Goal: Task Accomplishment & Management: Complete application form

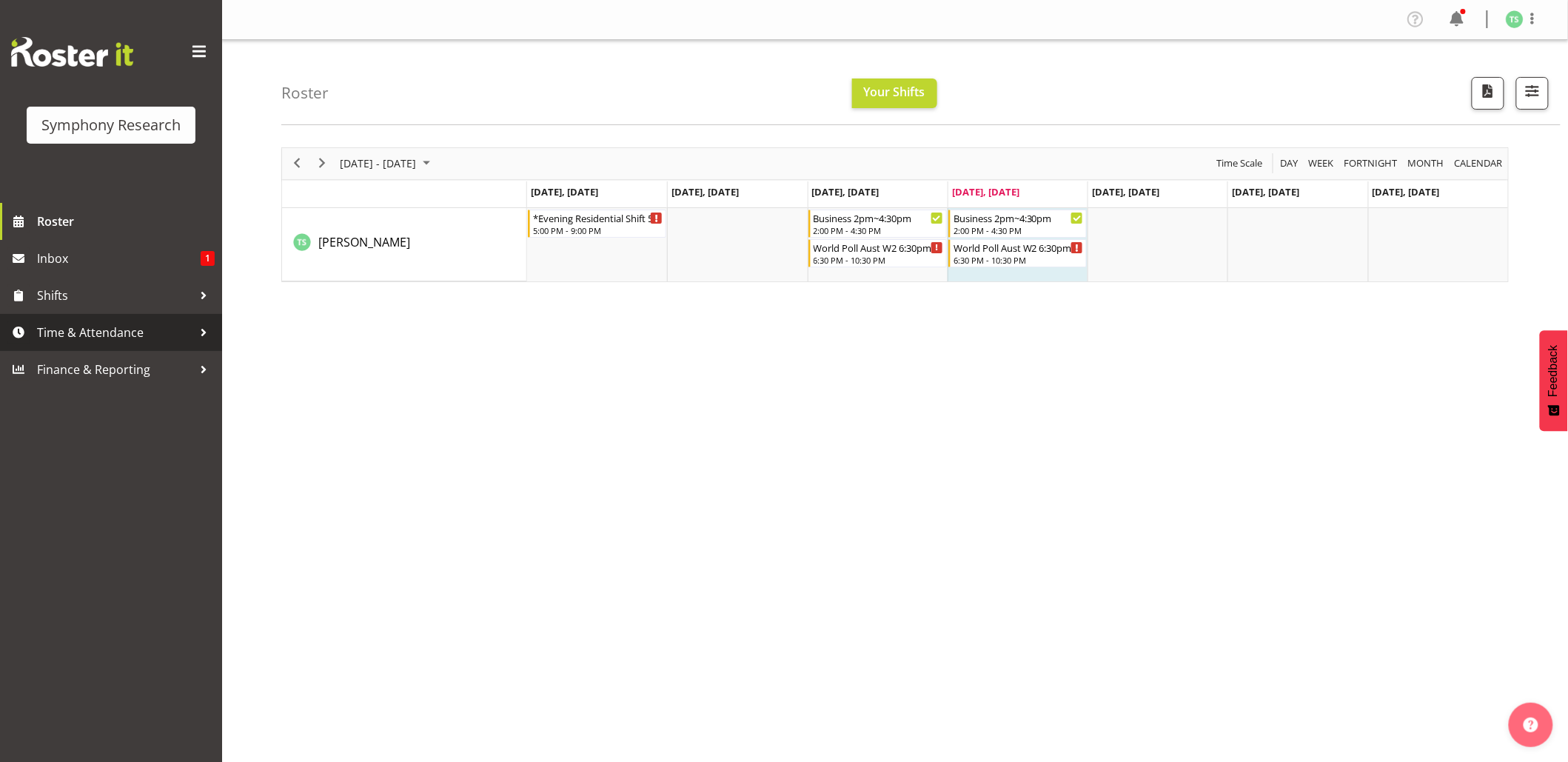
click at [96, 338] on span "Time & Attendance" at bounding box center [115, 332] width 156 height 23
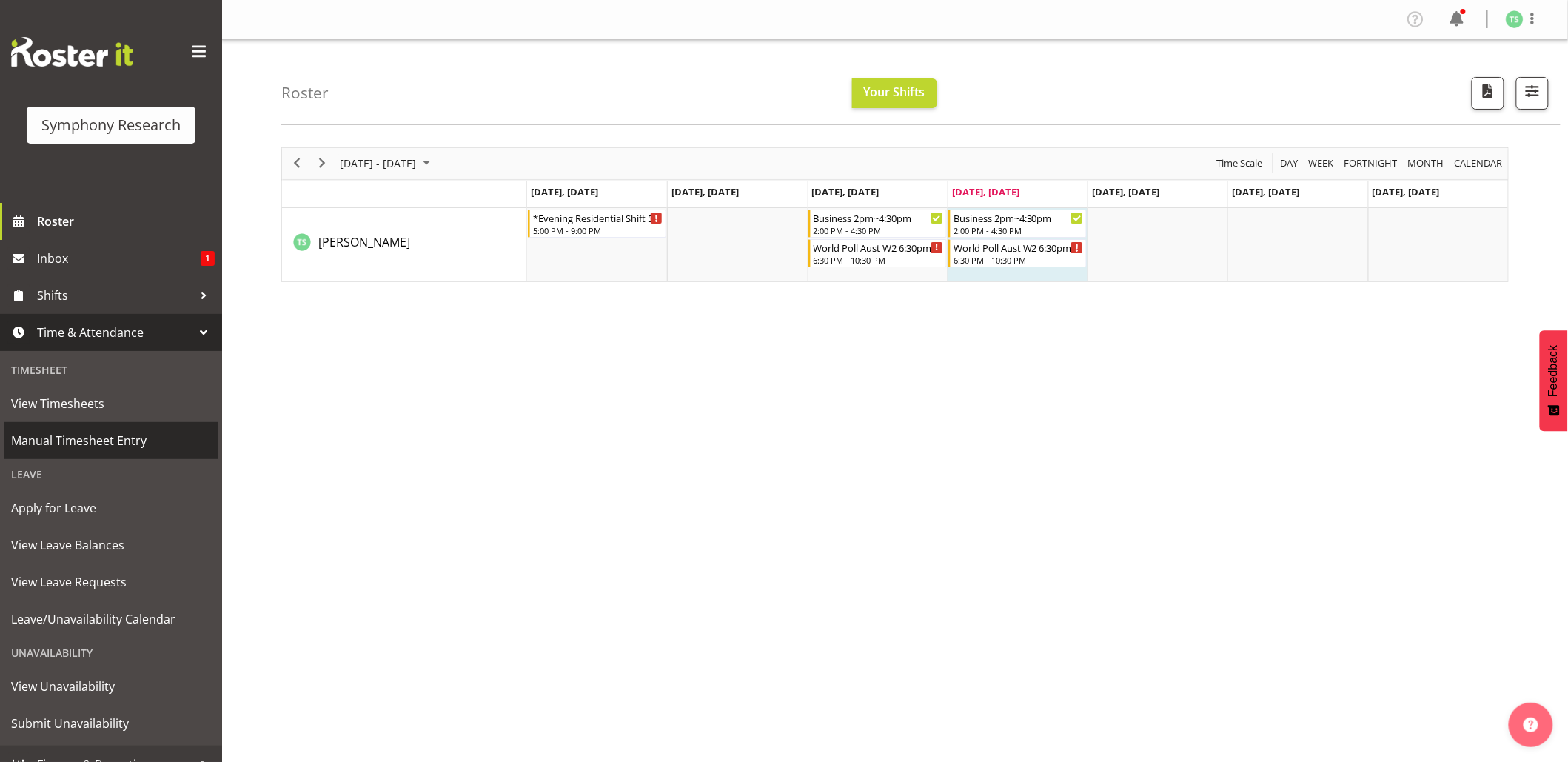
click at [107, 433] on span "Manual Timesheet Entry" at bounding box center [111, 441] width 200 height 23
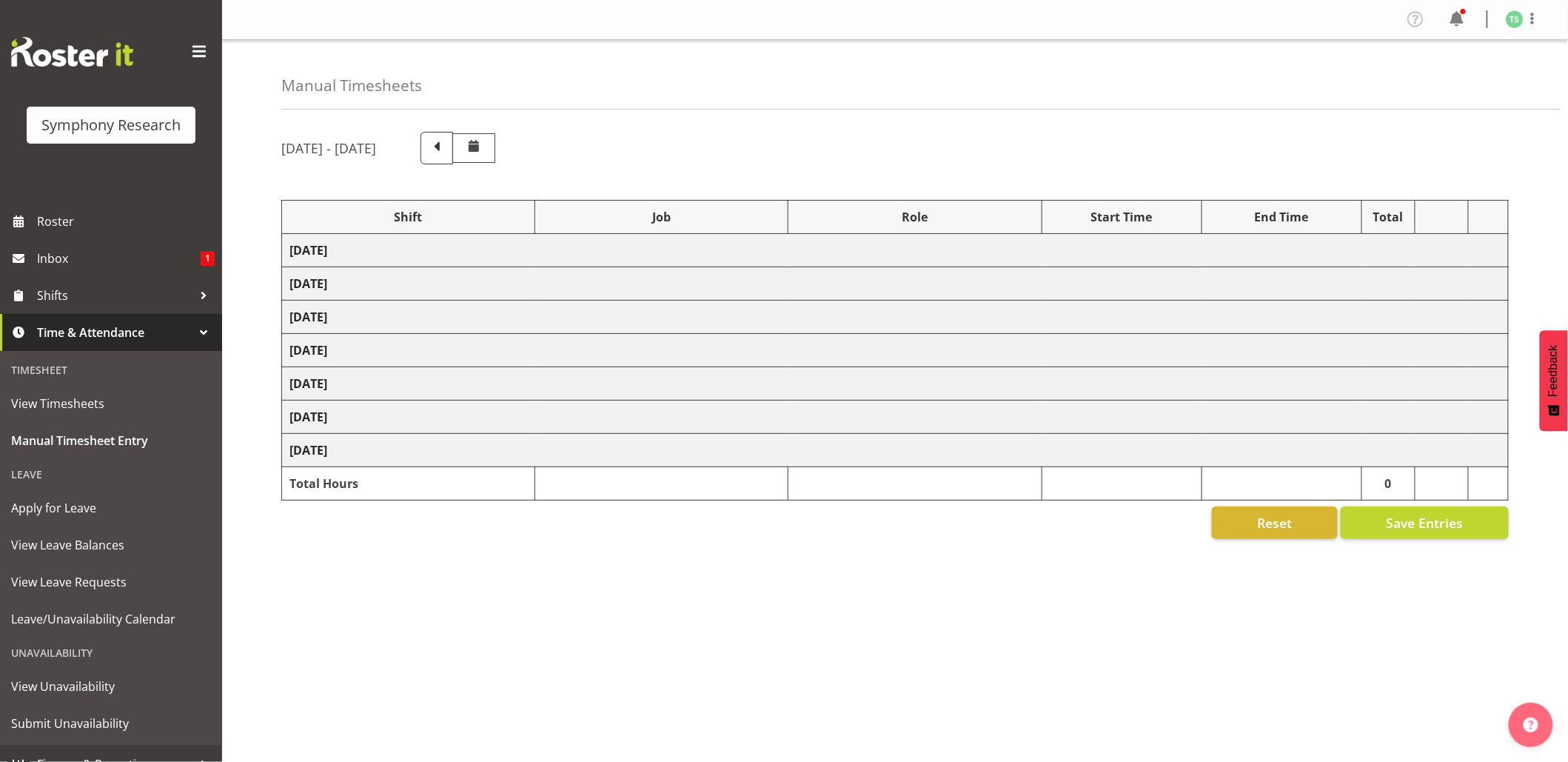
select select "48116"
select select "10420"
select select "47"
select select "26078"
select select "10499"
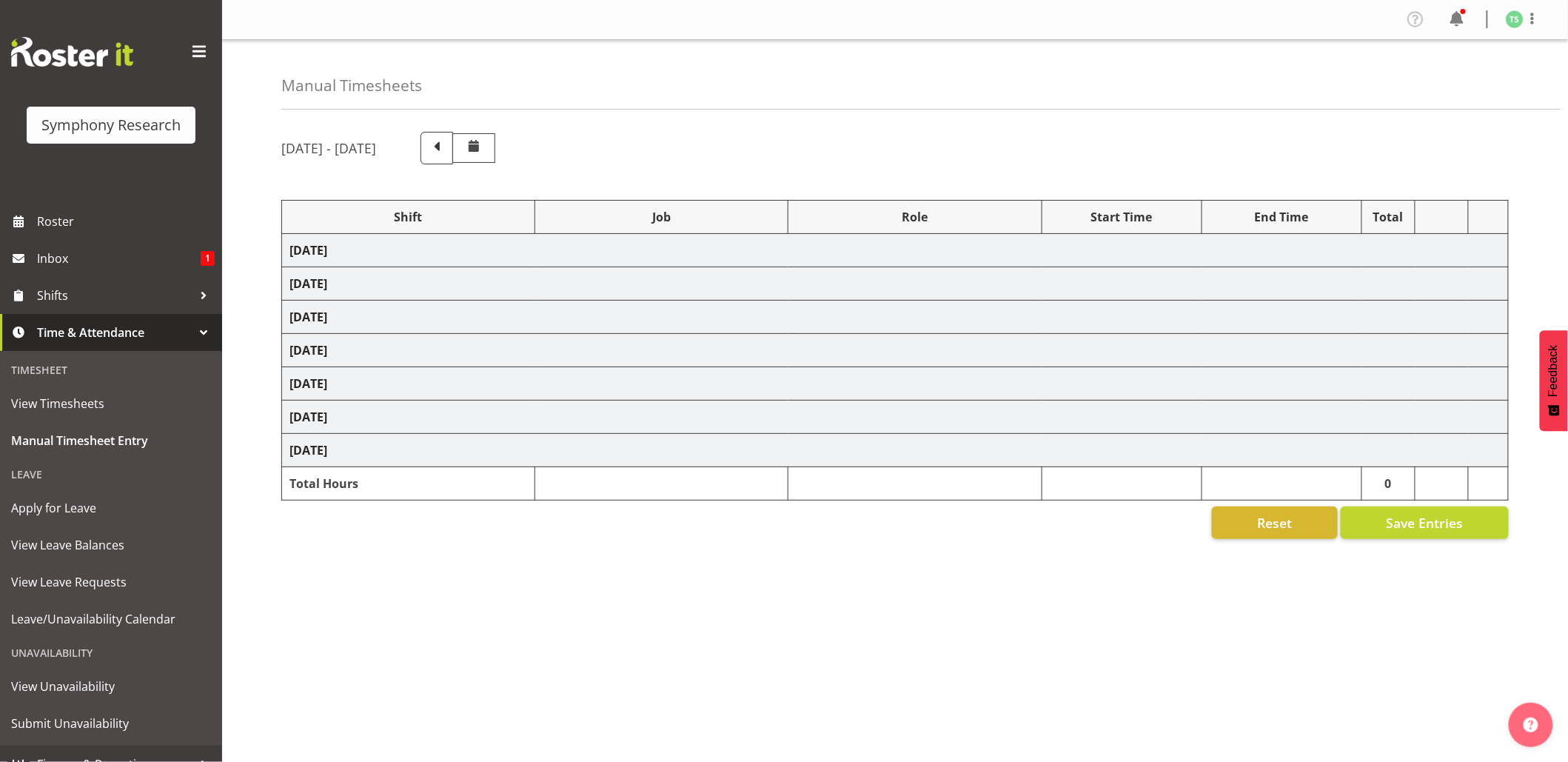
select select "47"
select select "26078"
select select "10499"
select select "47"
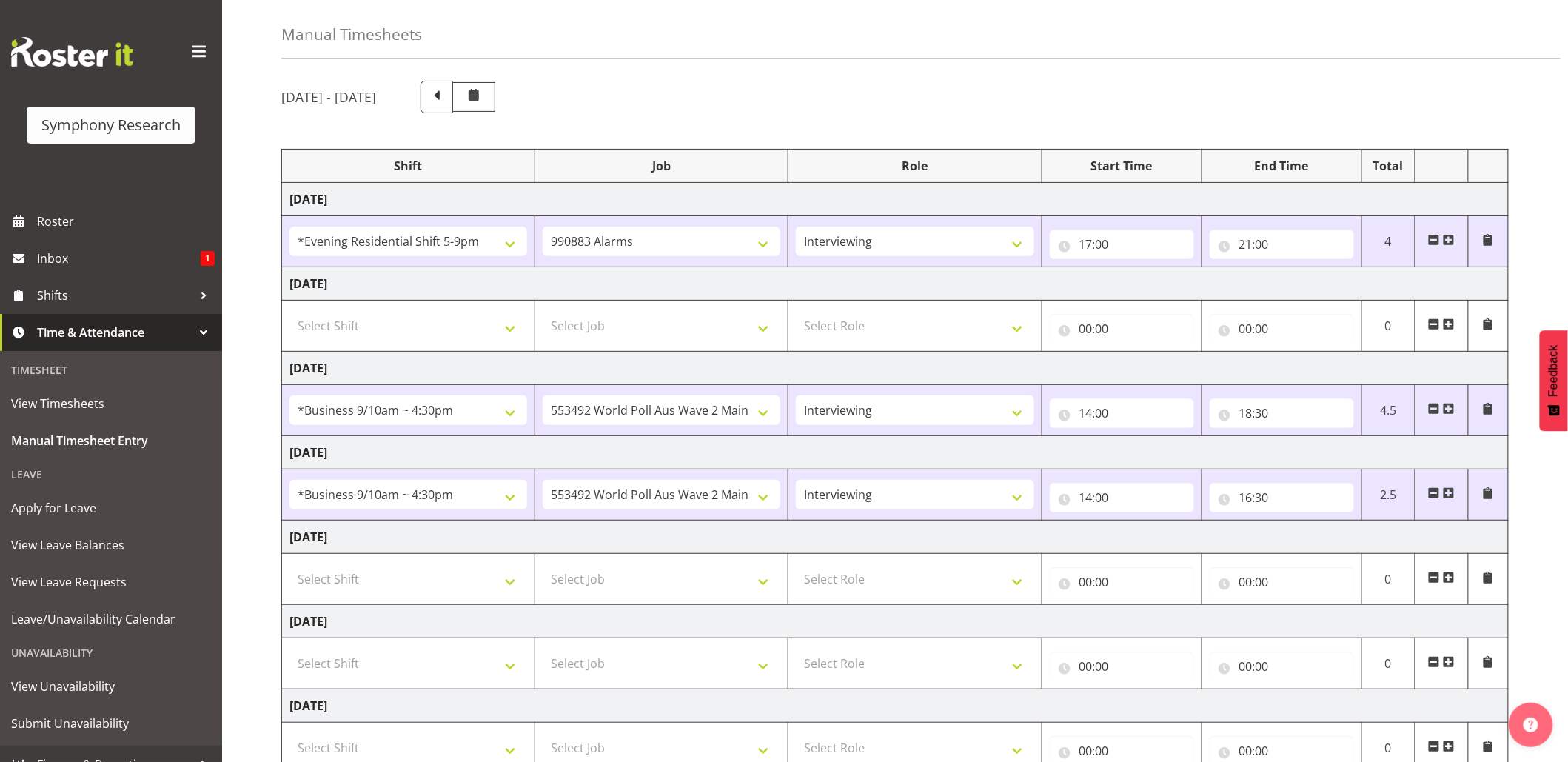
scroll to position [166, 0]
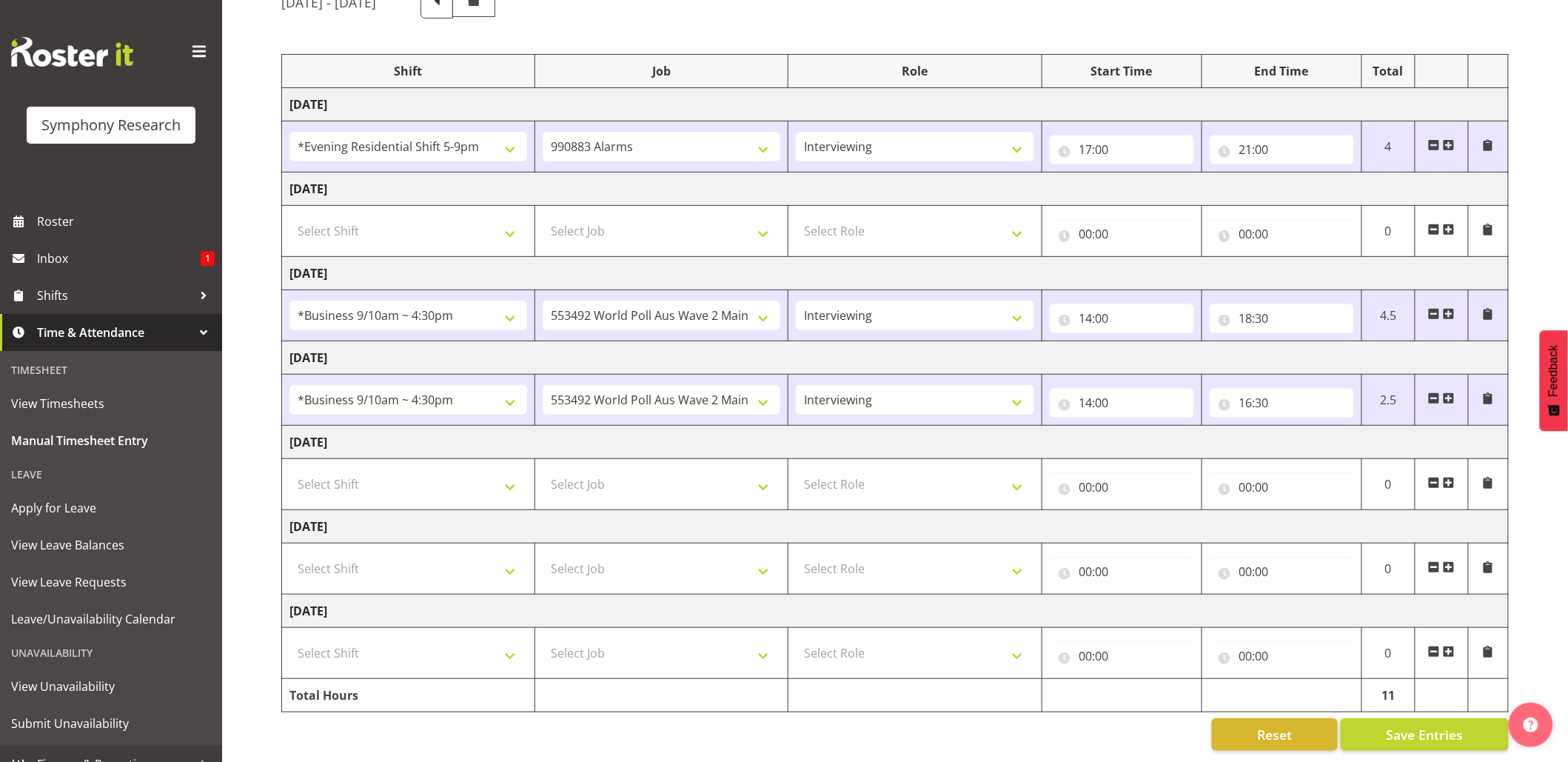
click at [1450, 392] on span at bounding box center [1449, 398] width 12 height 12
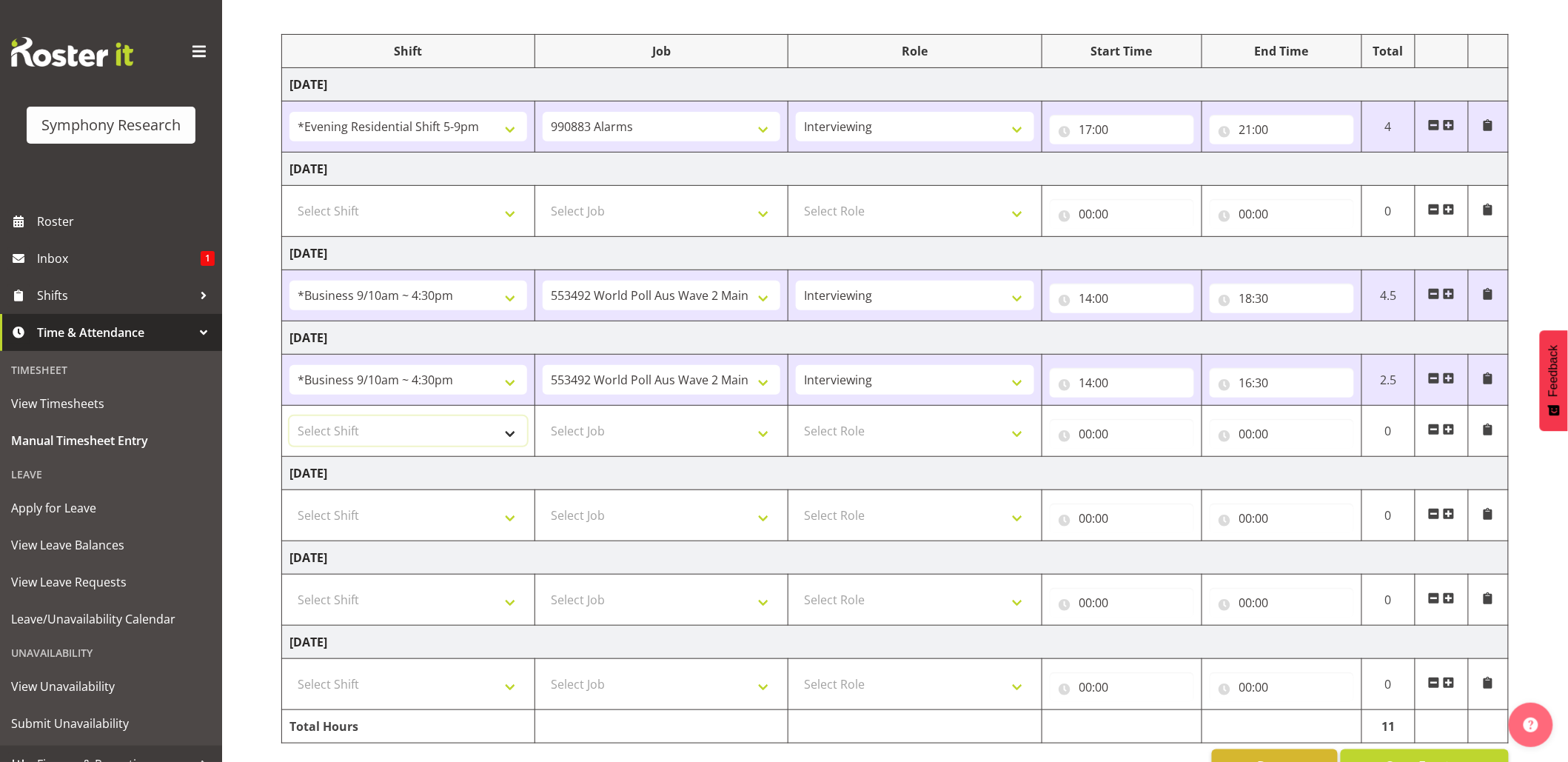
click at [505, 442] on select "Select Shift !!Project Briefing (Job to be assigned) !!Weekend Residential (Ros…" at bounding box center [408, 430] width 237 height 30
select select "26078"
click at [290, 419] on select "Select Shift !!Project Briefing (Job to be assigned) !!Weekend Residential (Ros…" at bounding box center [408, 430] width 237 height 30
click at [768, 439] on select "Select Job 550060 IF Admin 553492 World Poll Aus Wave 2 Main 2025 553500 BFM Ju…" at bounding box center [661, 430] width 237 height 30
select select "10499"
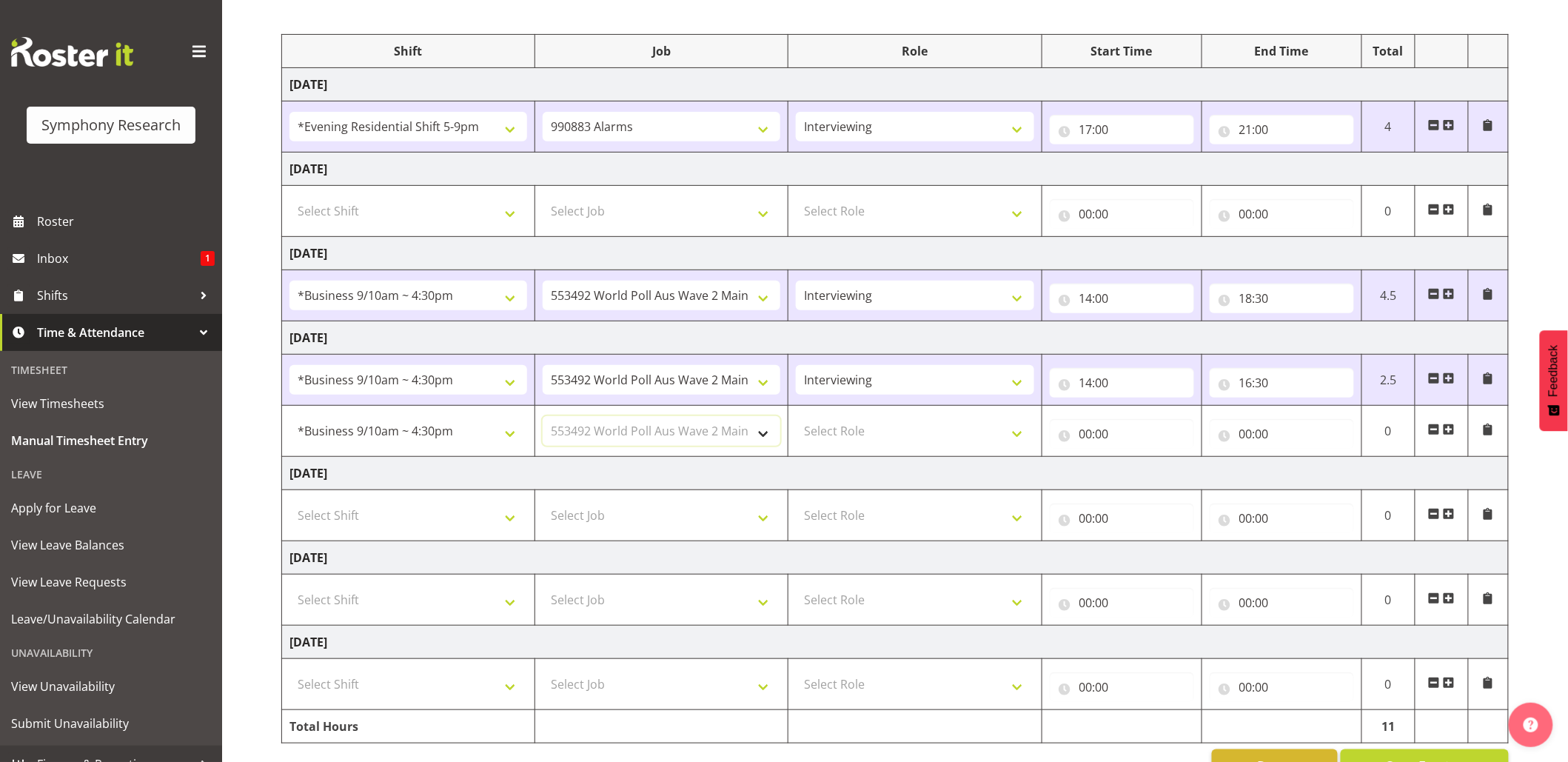
click at [543, 419] on select "Select Job 550060 IF Admin 553492 World Poll Aus Wave 2 Main 2025 553500 BFM Ju…" at bounding box center [661, 430] width 237 height 30
click at [1014, 431] on select "Select Role Briefing Interviewing" at bounding box center [914, 430] width 237 height 30
click at [796, 419] on select "Select Role Briefing Interviewing" at bounding box center [914, 430] width 237 height 30
drag, startPoint x: 1025, startPoint y: 436, endPoint x: 1023, endPoint y: 446, distance: 10.2
click at [1025, 436] on select "Briefing Interviewing" at bounding box center [914, 430] width 237 height 30
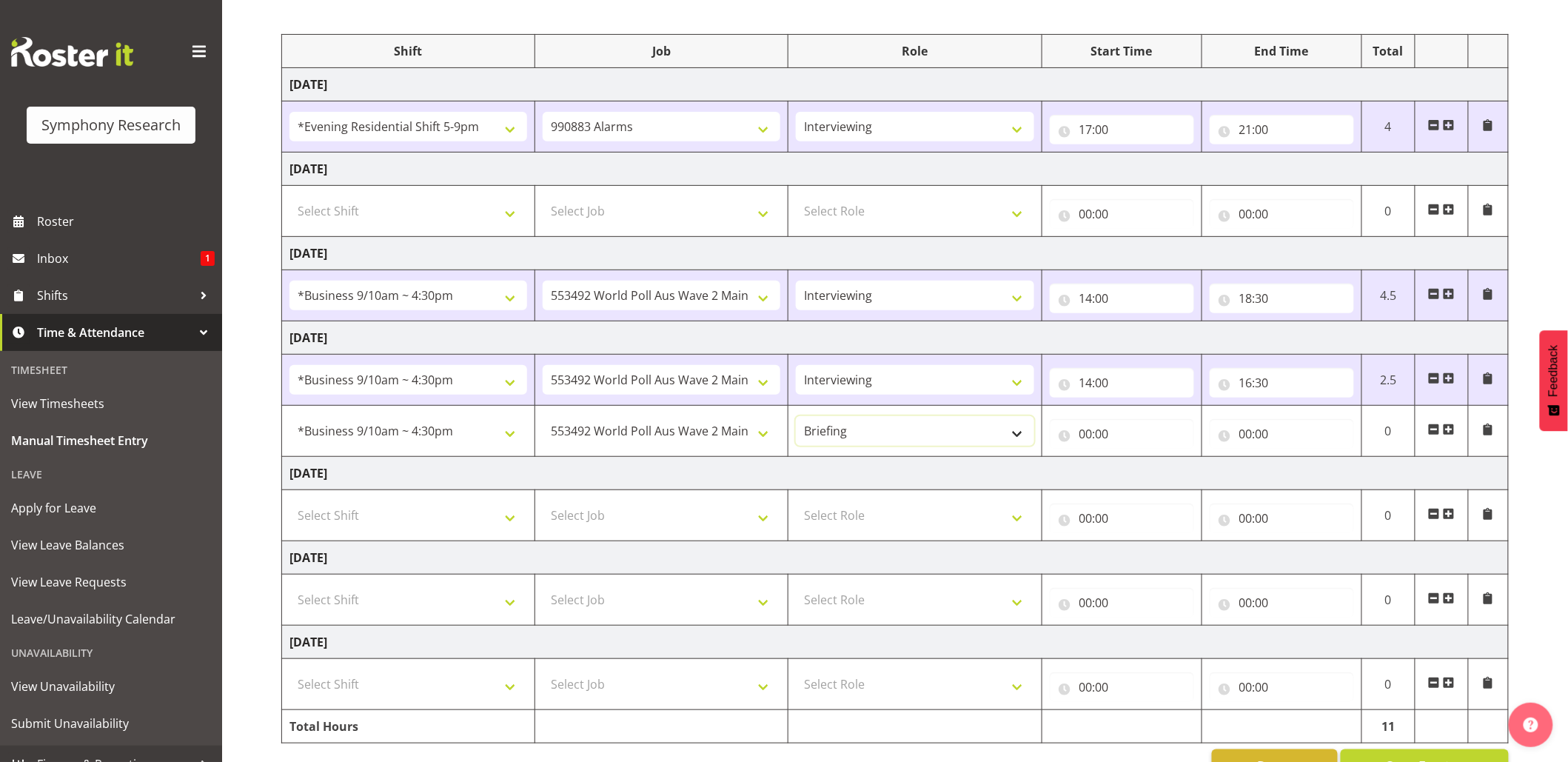
select select "47"
click at [796, 419] on select "Briefing Interviewing" at bounding box center [914, 430] width 237 height 30
click at [1102, 430] on input "00:00" at bounding box center [1122, 434] width 144 height 30
click at [1138, 469] on select "00 01 02 03 04 05 06 07 08 09 10 11 12 13 14 15 16 17 18 19 20 21 22 23" at bounding box center [1151, 472] width 33 height 30
select select "18"
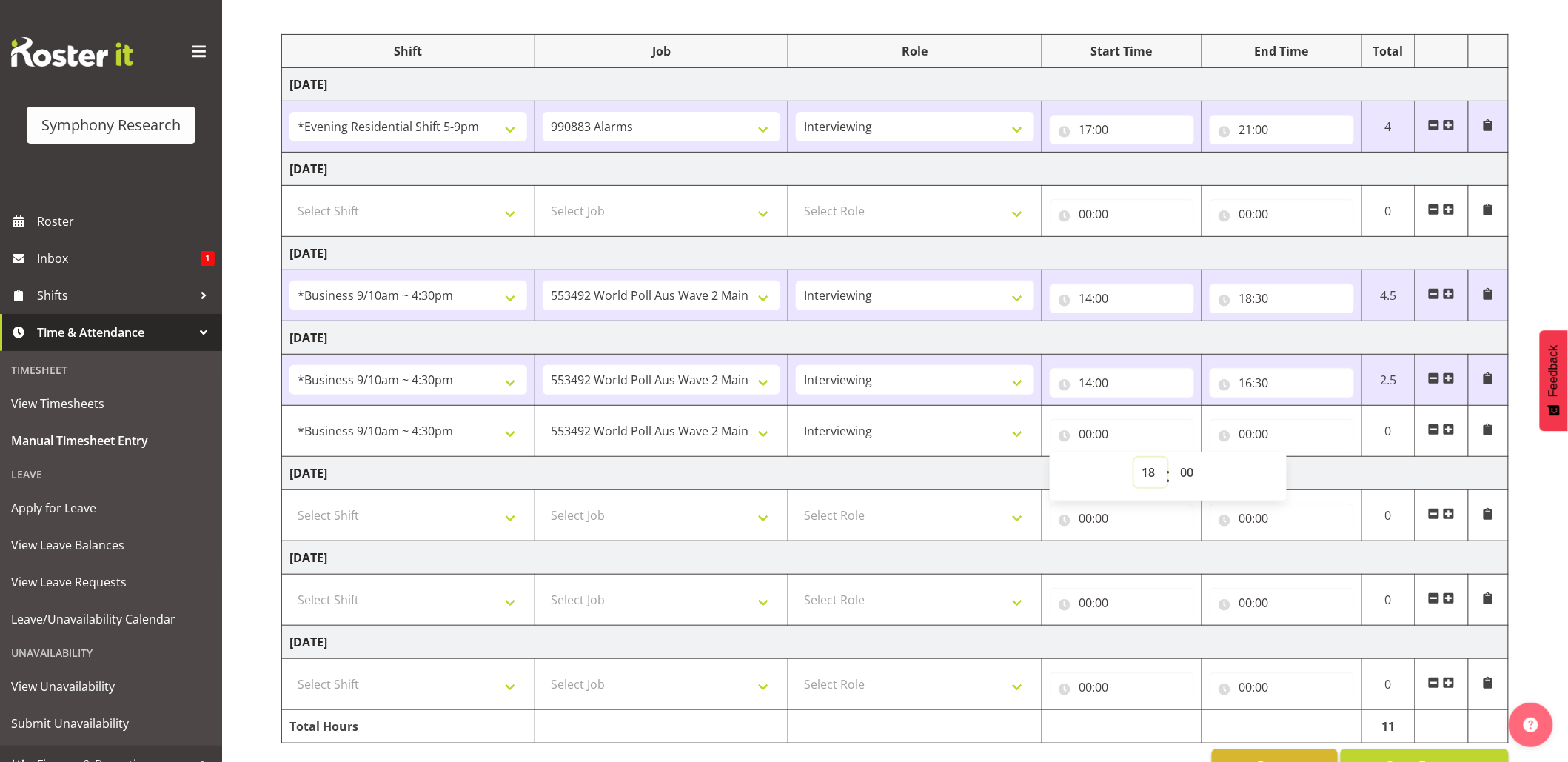
click at [1134, 461] on select "00 01 02 03 04 05 06 07 08 09 10 11 12 13 14 15 16 17 18 19 20 21 22 23" at bounding box center [1151, 472] width 33 height 30
type input "18:00"
click at [1099, 442] on input "18:00" at bounding box center [1122, 434] width 144 height 30
click at [1195, 483] on select "00 01 02 03 04 05 06 07 08 09 10 11 12 13 14 15 16 17 18 19 20 21 22 23 24 25 2…" at bounding box center [1189, 472] width 33 height 30
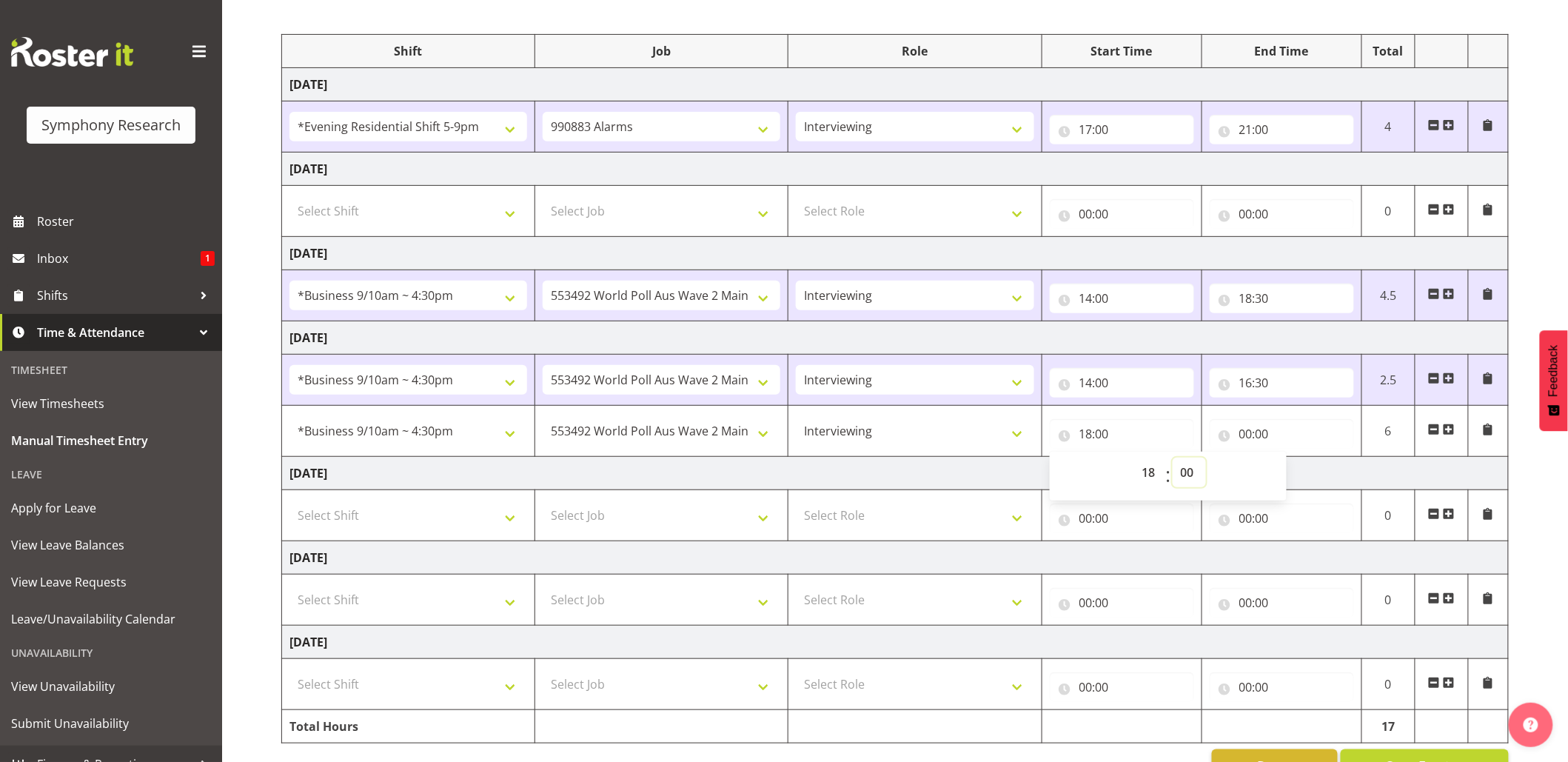
select select "30"
click at [1172, 461] on select "00 01 02 03 04 05 06 07 08 09 10 11 12 13 14 15 16 17 18 19 20 21 22 23 24 25 2…" at bounding box center [1189, 472] width 33 height 30
type input "18:30"
click at [1246, 439] on input "00:00" at bounding box center [1281, 434] width 144 height 30
click at [1313, 486] on select "00 01 02 03 04 05 06 07 08 09 10 11 12 13 14 15 16 17 18 19 20 21 22 23" at bounding box center [1310, 472] width 33 height 30
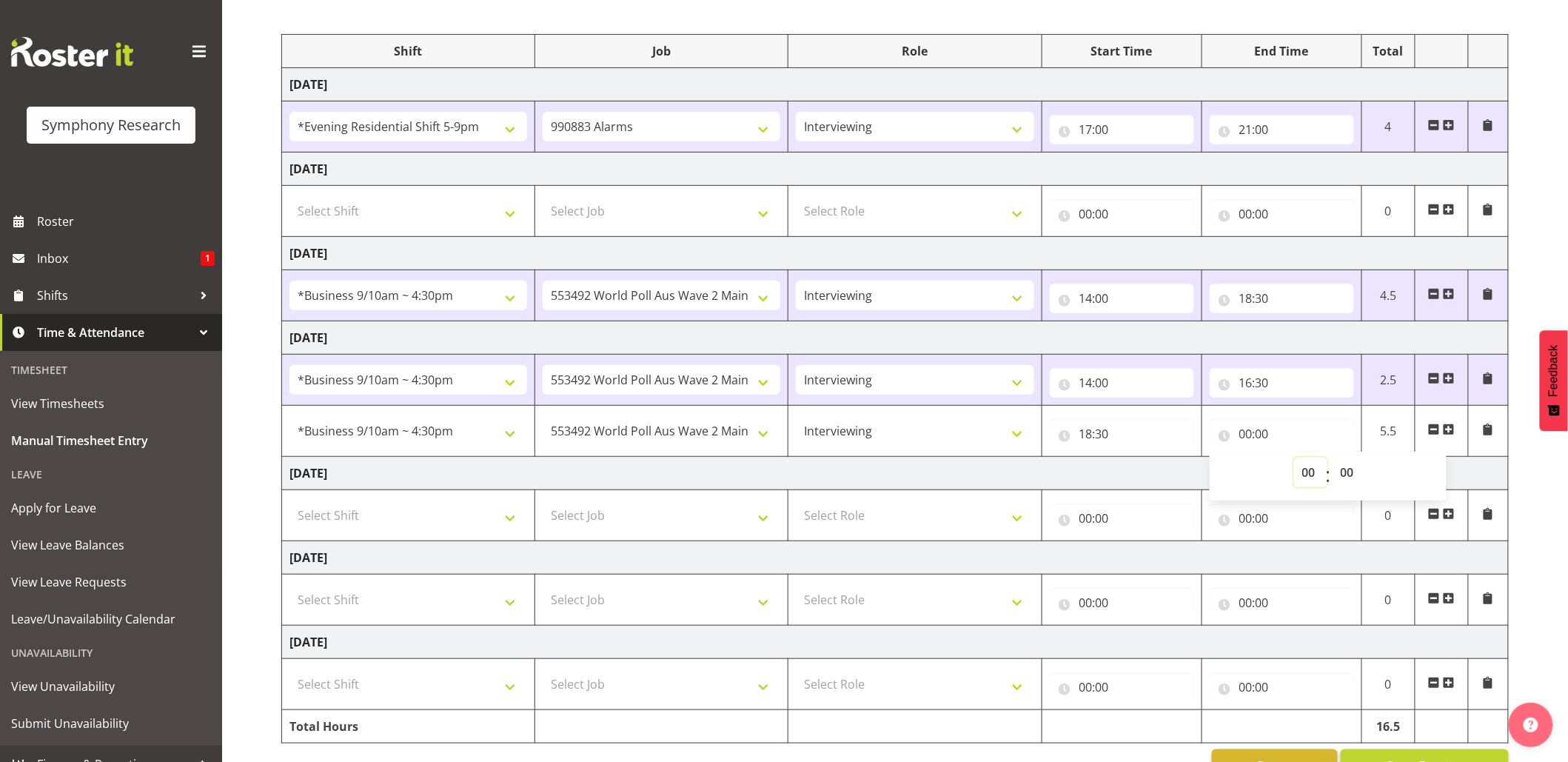
select select "10"
click at [1294, 461] on select "00 01 02 03 04 05 06 07 08 09 10 11 12 13 14 15 16 17 18 19 20 21 22 23" at bounding box center [1310, 472] width 33 height 30
type input "10:00"
click at [1264, 435] on input "10:00" at bounding box center [1281, 434] width 144 height 30
click at [1264, 434] on input "10:00" at bounding box center [1281, 434] width 144 height 30
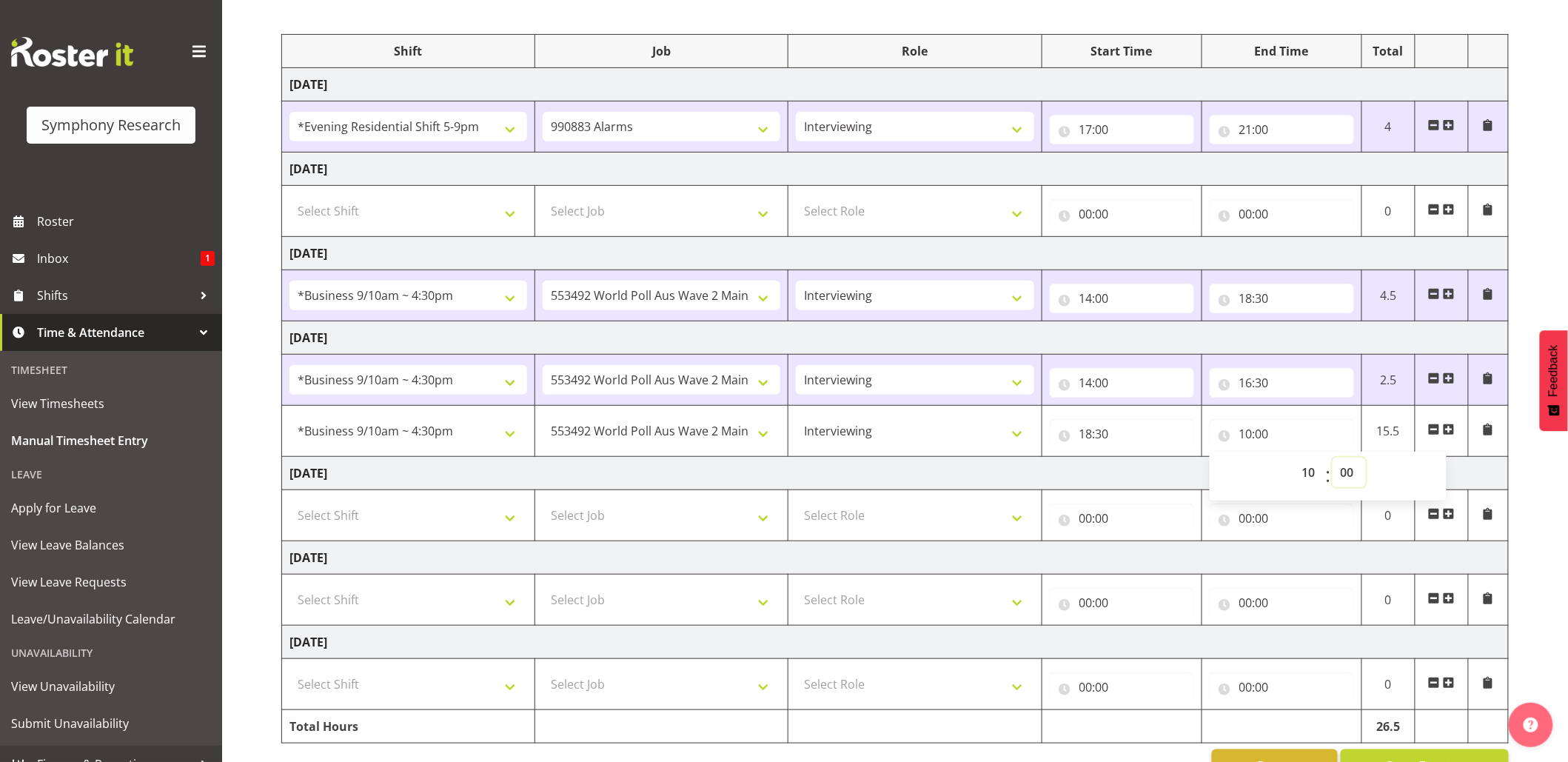
click at [1359, 479] on select "00 01 02 03 04 05 06 07 08 09 10 11 12 13 14 15 16 17 18 19 20 21 22 23 24 25 2…" at bounding box center [1349, 472] width 33 height 30
select select "30"
click at [1333, 461] on select "00 01 02 03 04 05 06 07 08 09 10 11 12 13 14 15 16 17 18 19 20 21 22 23 24 25 2…" at bounding box center [1349, 472] width 33 height 30
type input "10:30"
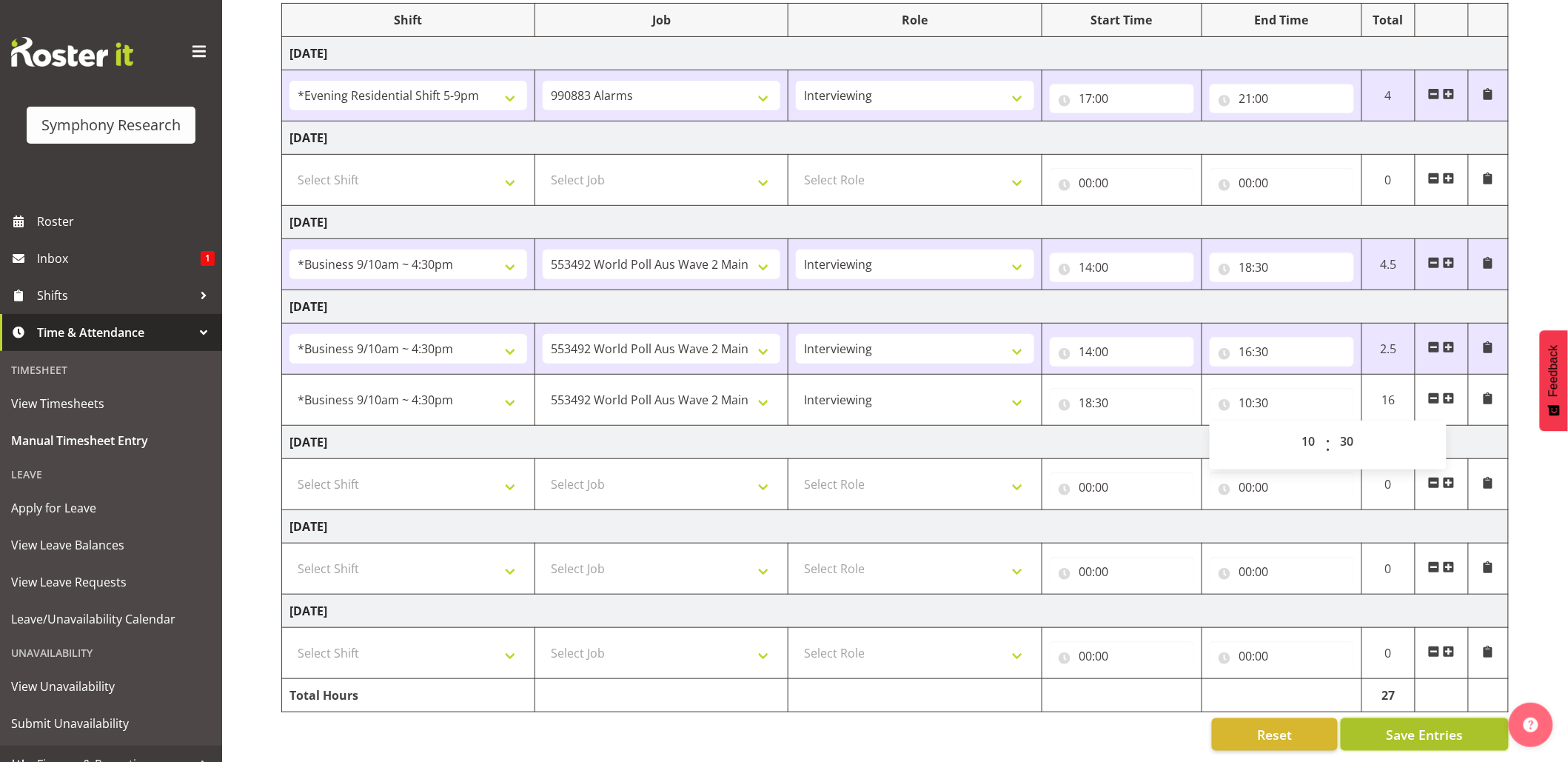
click at [1387, 725] on span "Save Entries" at bounding box center [1424, 734] width 77 height 19
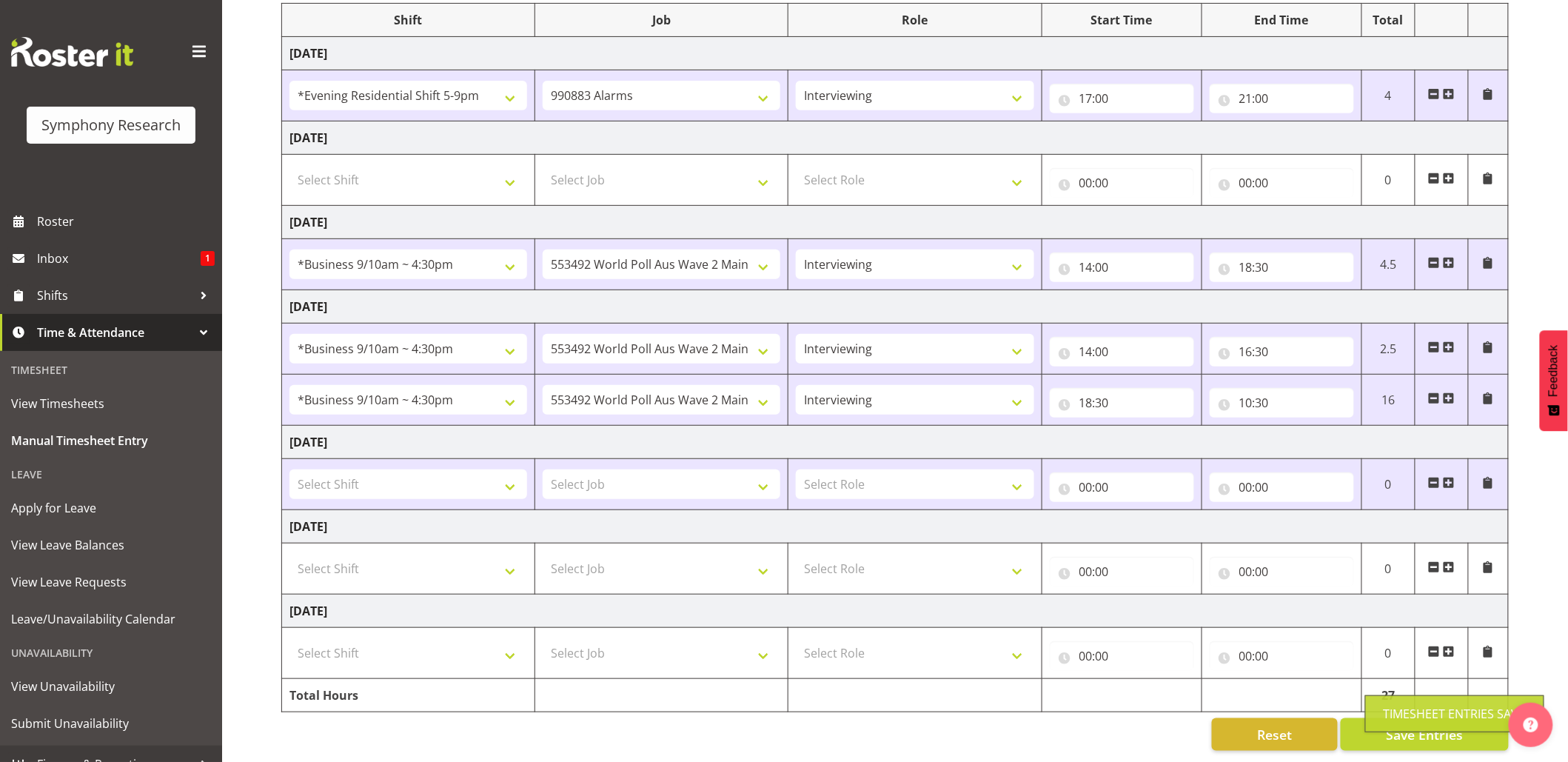
click at [1383, 712] on div "Timesheet Entries Save" at bounding box center [1455, 714] width 179 height 37
click at [1371, 718] on button "Save Entries" at bounding box center [1425, 735] width 168 height 33
click at [1425, 725] on span "Save Entries" at bounding box center [1424, 734] width 77 height 19
click at [510, 385] on select "!!Project Briefing (Job to be assigned) !!Weekend Residential (Roster IT Shift …" at bounding box center [408, 400] width 237 height 30
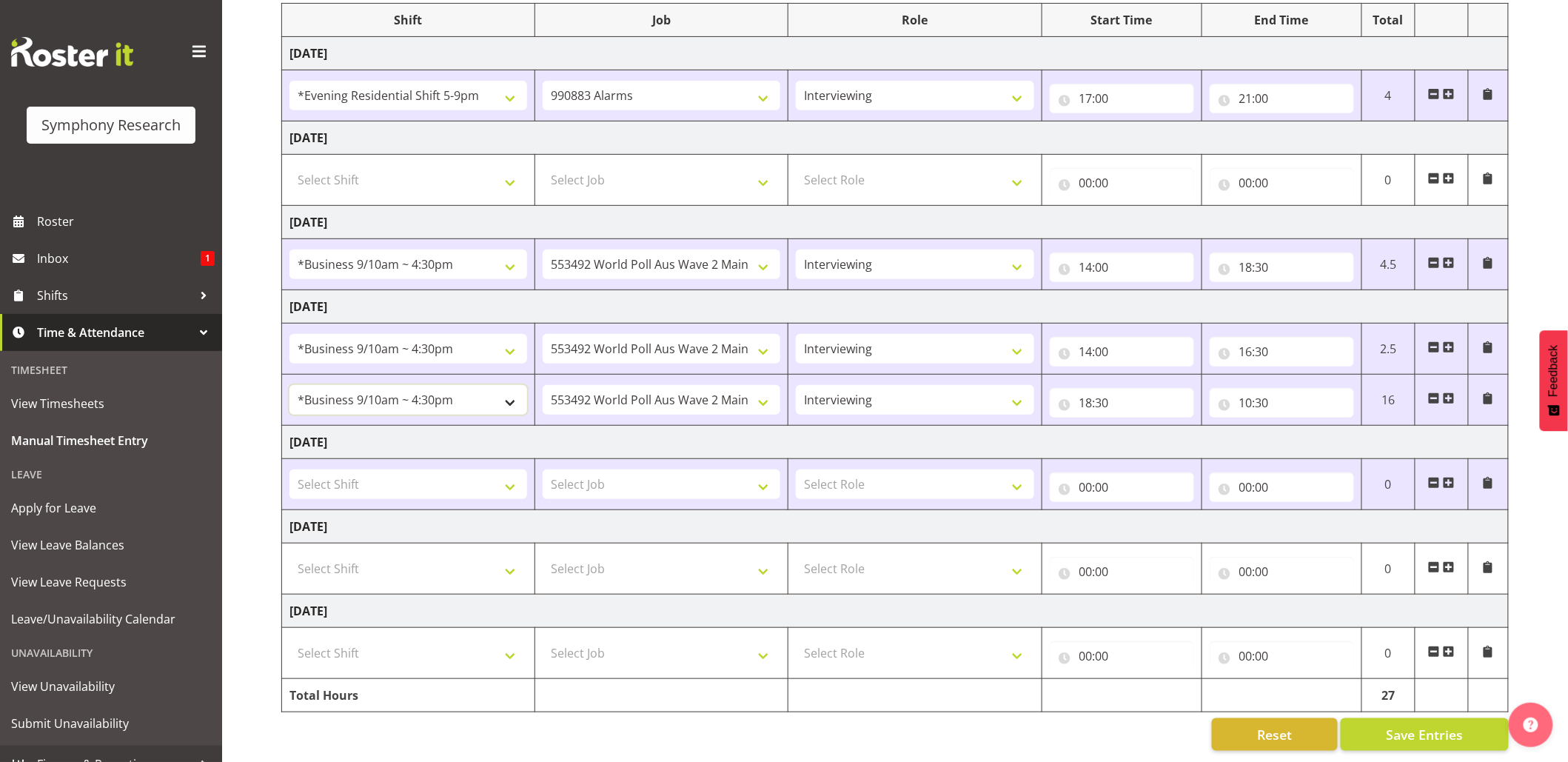
click at [501, 388] on select "!!Project Briefing (Job to be assigned) !!Weekend Residential (Roster IT Shift …" at bounding box center [408, 400] width 237 height 30
select select "48116"
click at [290, 385] on select "!!Project Briefing (Job to be assigned) !!Weekend Residential (Roster IT Shift …" at bounding box center [408, 400] width 237 height 30
click at [1108, 388] on input "18:30" at bounding box center [1122, 402] width 144 height 30
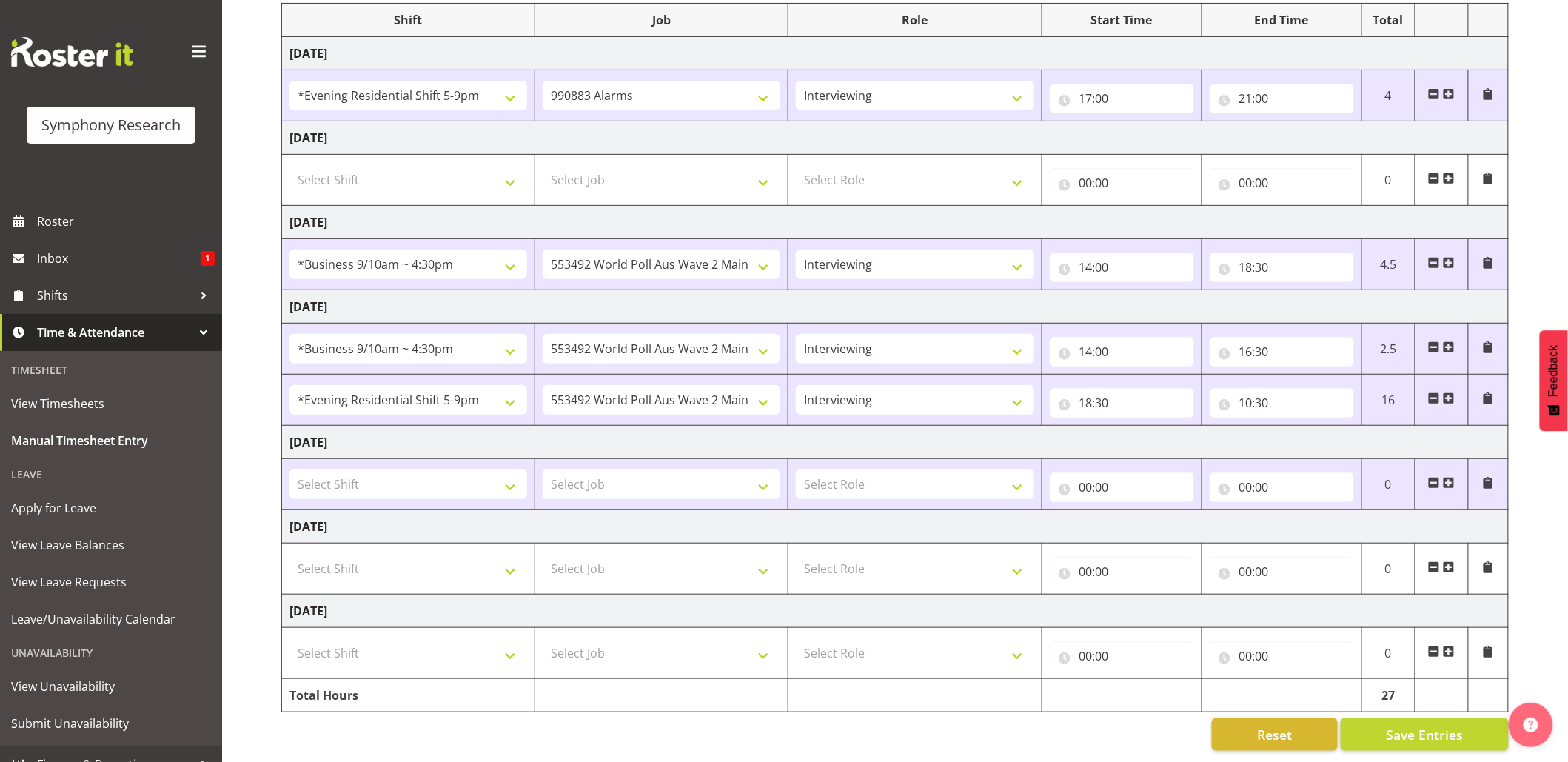
click at [1430, 392] on span at bounding box center [1434, 398] width 12 height 12
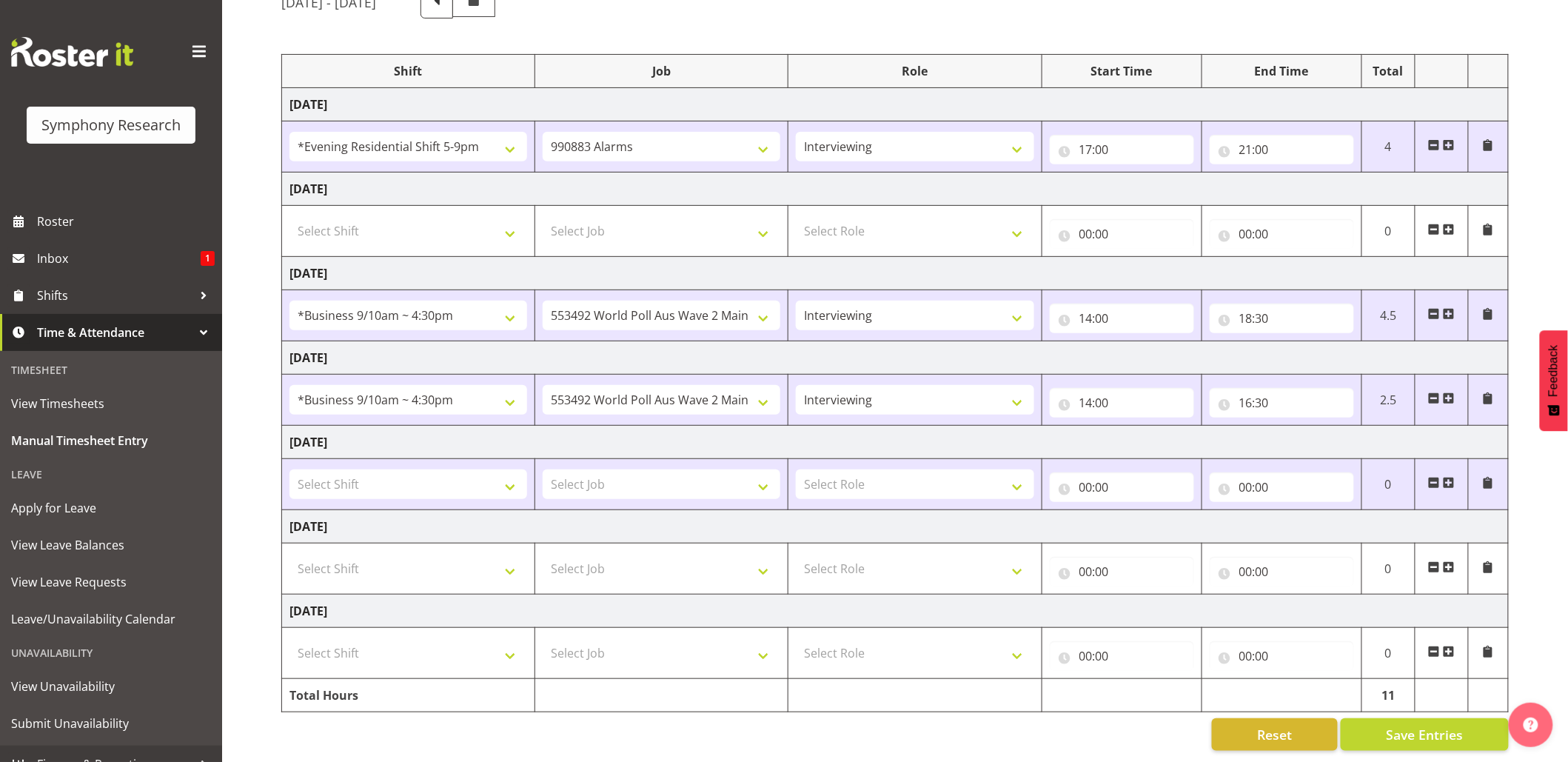
scroll to position [166, 0]
click at [1452, 392] on span at bounding box center [1449, 398] width 12 height 12
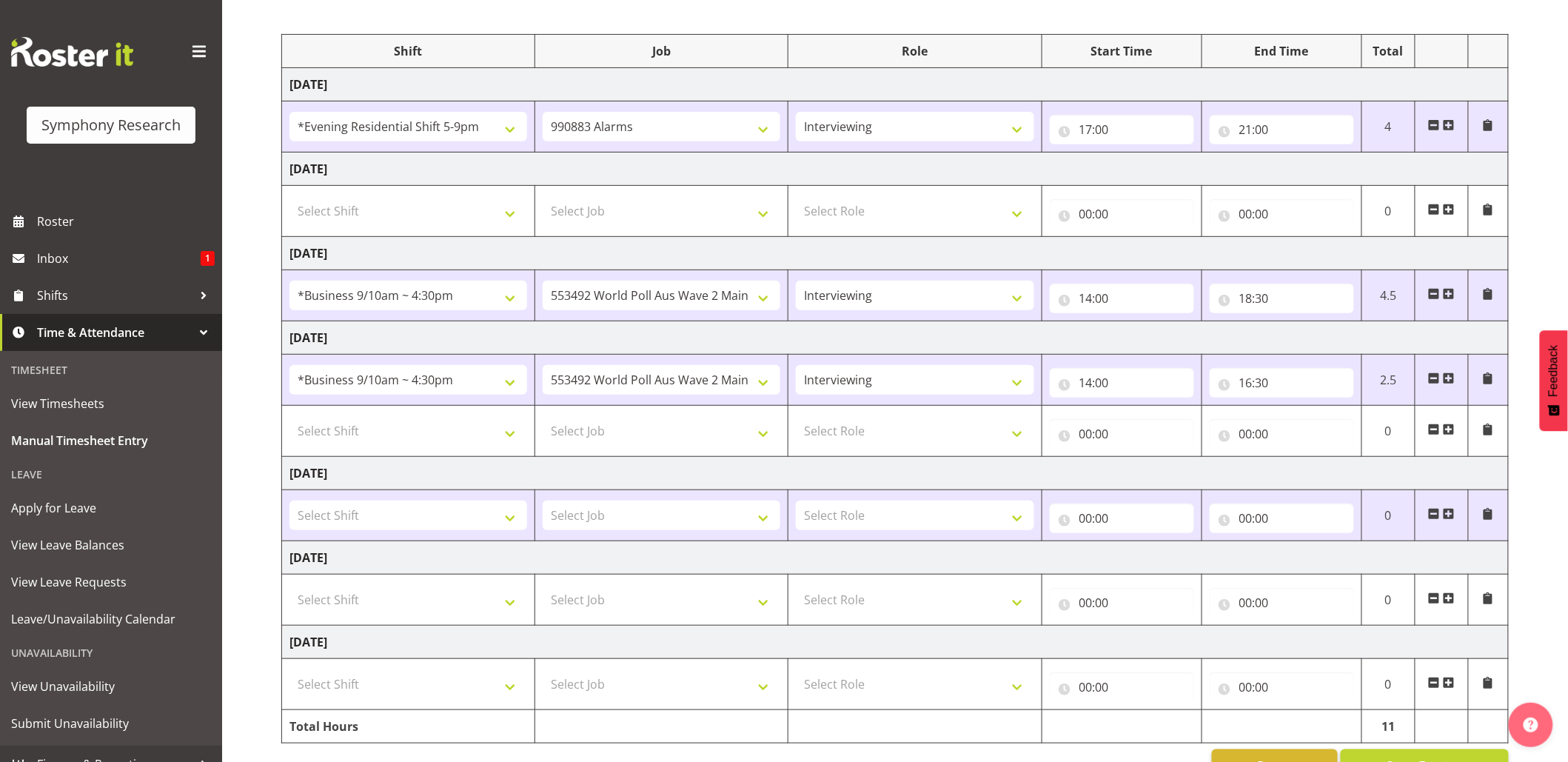
scroll to position [217, 0]
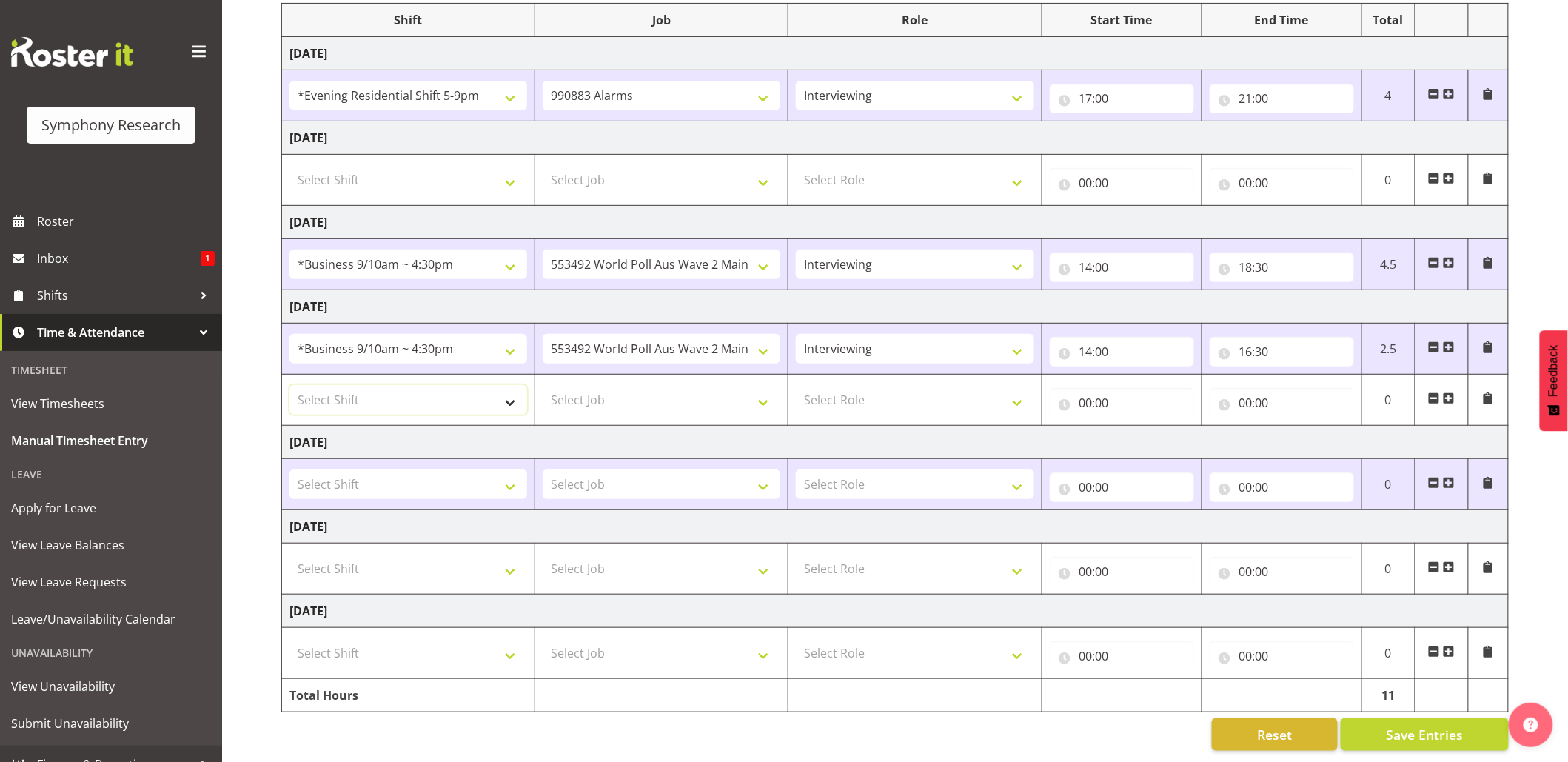
click at [515, 385] on select "Select Shift !!Project Briefing (Job to be assigned) !!Weekend Residential (Ros…" at bounding box center [408, 400] width 237 height 30
click at [514, 395] on select "Select Shift !!Project Briefing (Job to be assigned) !!Weekend Residential (Ros…" at bounding box center [408, 400] width 237 height 30
click at [512, 388] on select "Select Shift !!Project Briefing (Job to be assigned) !!Weekend Residential (Ros…" at bounding box center [408, 400] width 237 height 30
click at [290, 385] on select "Select Shift !!Project Briefing (Job to be assigned) !!Weekend Residential (Ros…" at bounding box center [408, 400] width 237 height 30
click at [516, 388] on select "!!Project Briefing (Job to be assigned) !!Weekend Residential (Roster IT Shift …" at bounding box center [408, 400] width 237 height 30
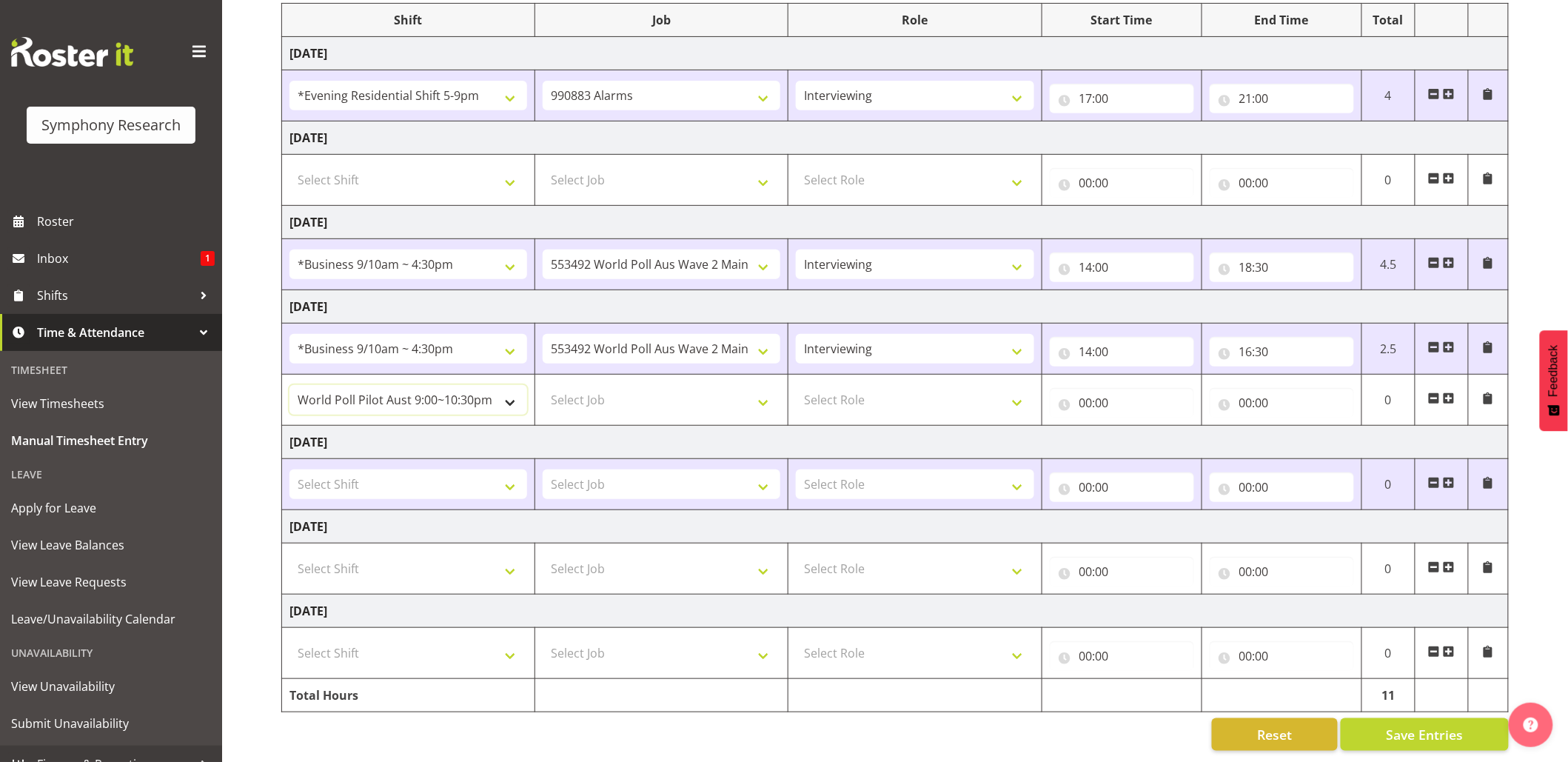
drag, startPoint x: 504, startPoint y: 385, endPoint x: 492, endPoint y: 386, distance: 12.0
click at [504, 385] on select "!!Project Briefing (Job to be assigned) !!Weekend Residential (Roster IT Shift …" at bounding box center [408, 400] width 237 height 30
click at [290, 385] on select "!!Project Briefing (Job to be assigned) !!Weekend Residential (Roster IT Shift …" at bounding box center [408, 400] width 237 height 30
click at [522, 385] on select "!!Project Briefing (Job to be assigned) !!Weekend Residential (Roster IT Shift …" at bounding box center [408, 400] width 237 height 30
select select "48116"
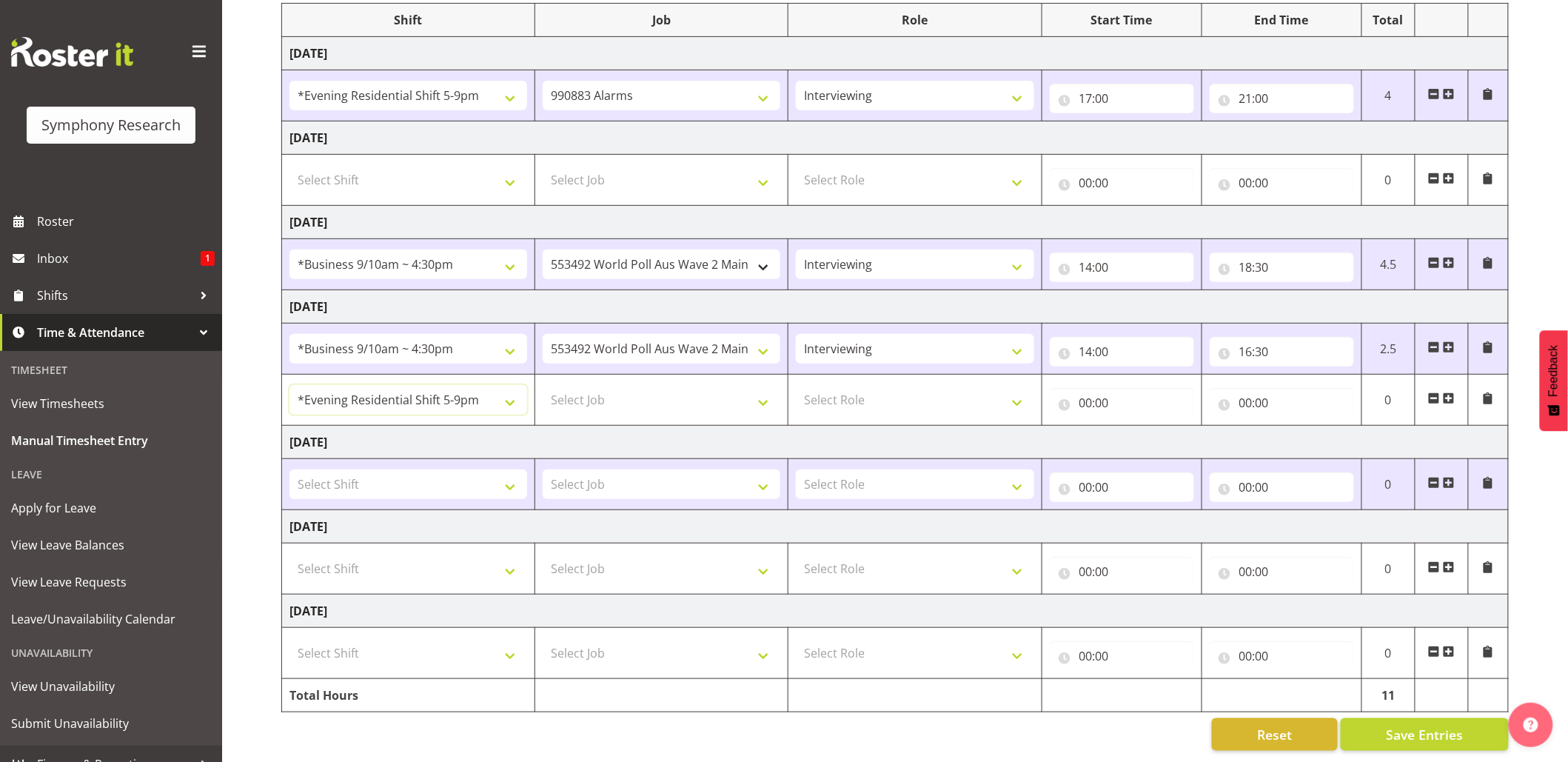
click at [290, 385] on select "!!Project Briefing (Job to be assigned) !!Weekend Residential (Roster IT Shift …" at bounding box center [408, 400] width 237 height 30
click at [752, 395] on select "Select Job 550060 IF Admin 553492 World Poll Aus Wave 2 Main 2025 553500 BFM Ju…" at bounding box center [661, 400] width 237 height 30
select select "10499"
click at [543, 385] on select "Select Job 550060 IF Admin 553492 World Poll Aus Wave 2 Main 2025 553500 BFM Ju…" at bounding box center [661, 400] width 237 height 30
click at [1018, 391] on select "Select Role Briefing Interviewing" at bounding box center [914, 400] width 237 height 30
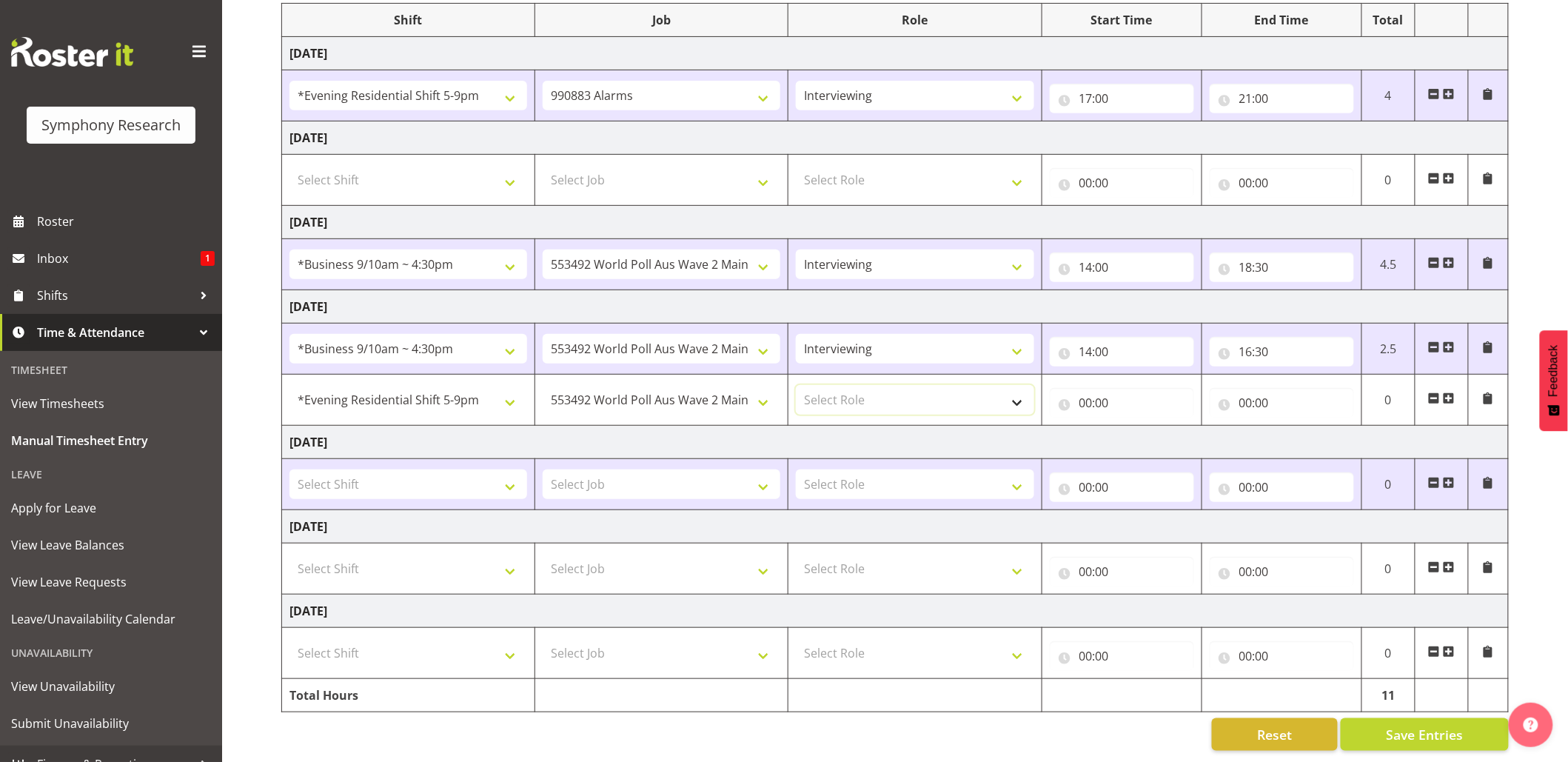
select select "47"
click at [796, 385] on select "Select Role Briefing Interviewing" at bounding box center [914, 400] width 237 height 30
click at [768, 335] on select "550060 IF Admin 553492 World Poll Aus Wave 2 Main 2025 553500 BFM Jul - Sep 202…" at bounding box center [661, 349] width 237 height 30
click at [1097, 401] on input "00:00" at bounding box center [1122, 402] width 144 height 30
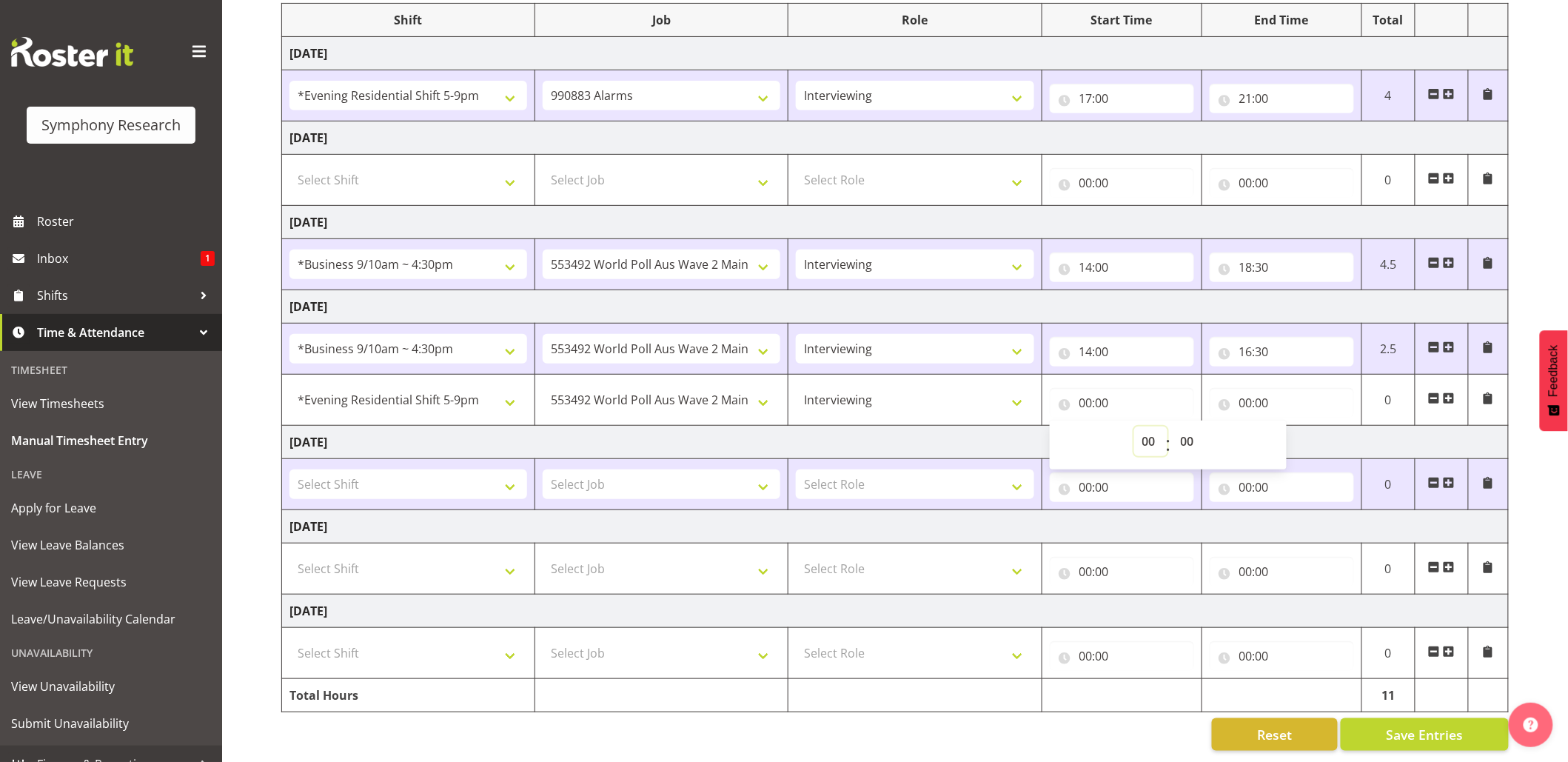
click at [1148, 427] on select "00 01 02 03 04 05 06 07 08 09 10 11 12 13 14 15 16 17 18 19 20 21 22 23" at bounding box center [1151, 441] width 33 height 30
select select "18"
click at [1134, 427] on select "00 01 02 03 04 05 06 07 08 09 10 11 12 13 14 15 16 17 18 19 20 21 22 23" at bounding box center [1151, 441] width 33 height 30
type input "18:00"
click at [1103, 388] on input "18:00" at bounding box center [1122, 402] width 144 height 30
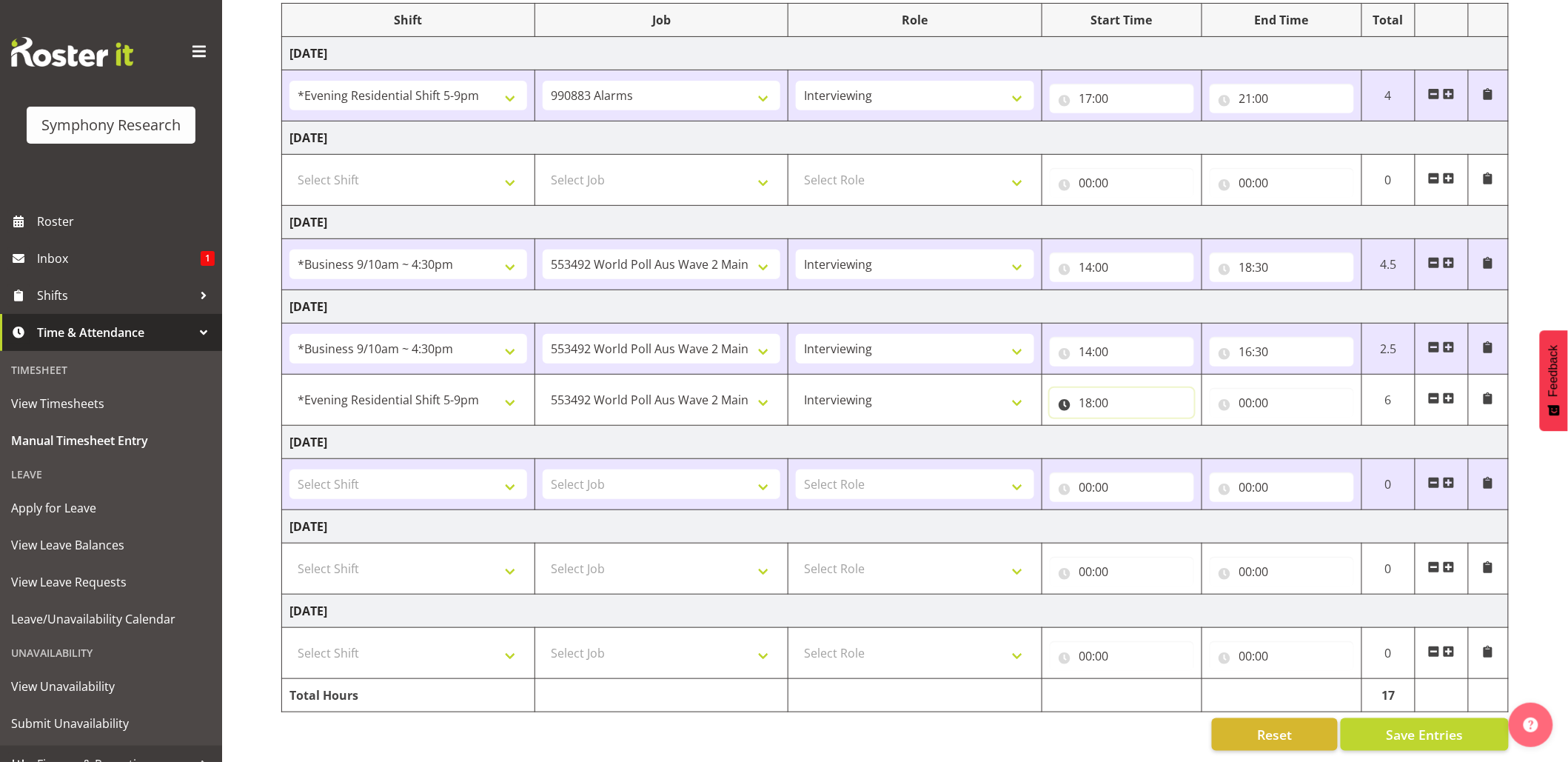
click at [1103, 388] on input "18:00" at bounding box center [1122, 402] width 144 height 30
click at [1190, 427] on select "00 01 02 03 04 05 06 07 08 09 10 11 12 13 14 15 16 17 18 19 20 21 22 23 24 25 2…" at bounding box center [1189, 441] width 33 height 30
select select "30"
click at [1172, 427] on select "00 01 02 03 04 05 06 07 08 09 10 11 12 13 14 15 16 17 18 19 20 21 22 23 24 25 2…" at bounding box center [1189, 441] width 33 height 30
type input "18:30"
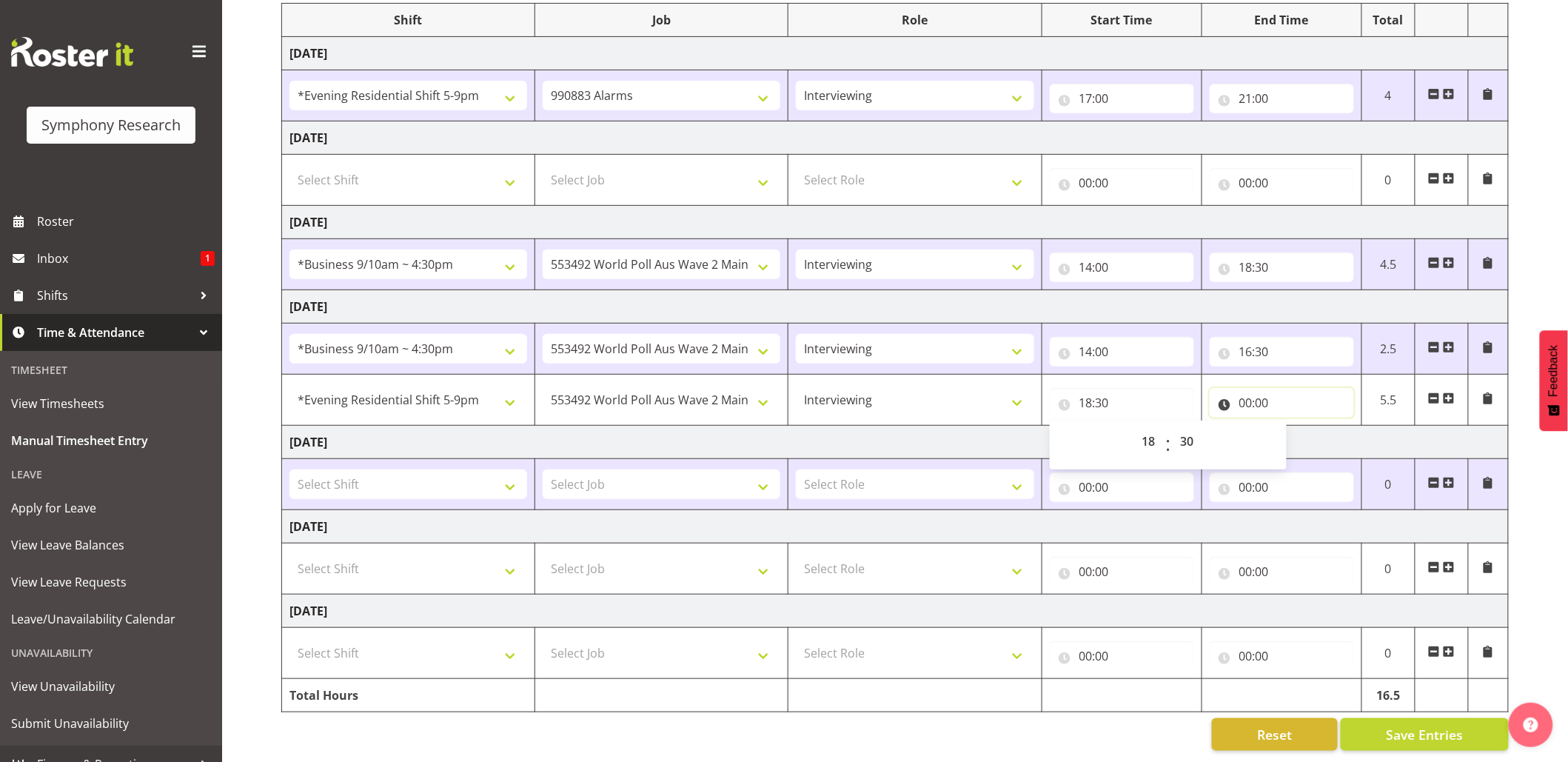
click at [1242, 391] on input "00:00" at bounding box center [1281, 402] width 144 height 30
click at [1245, 392] on input "00:00" at bounding box center [1281, 402] width 144 height 30
click at [1239, 391] on input "00:00" at bounding box center [1281, 402] width 144 height 30
click at [1290, 427] on div "00 01 02 03 04 05 06 07 08 09 10 11 12 13 14 15 16 17 18 19 20 21 22 23 : 00 01…" at bounding box center [1328, 445] width 237 height 37
click at [1302, 427] on select "00 01 02 03 04 05 06 07 08 09 10 11 12 13 14 15 16 17 18 19 20 21 22 23" at bounding box center [1310, 441] width 33 height 30
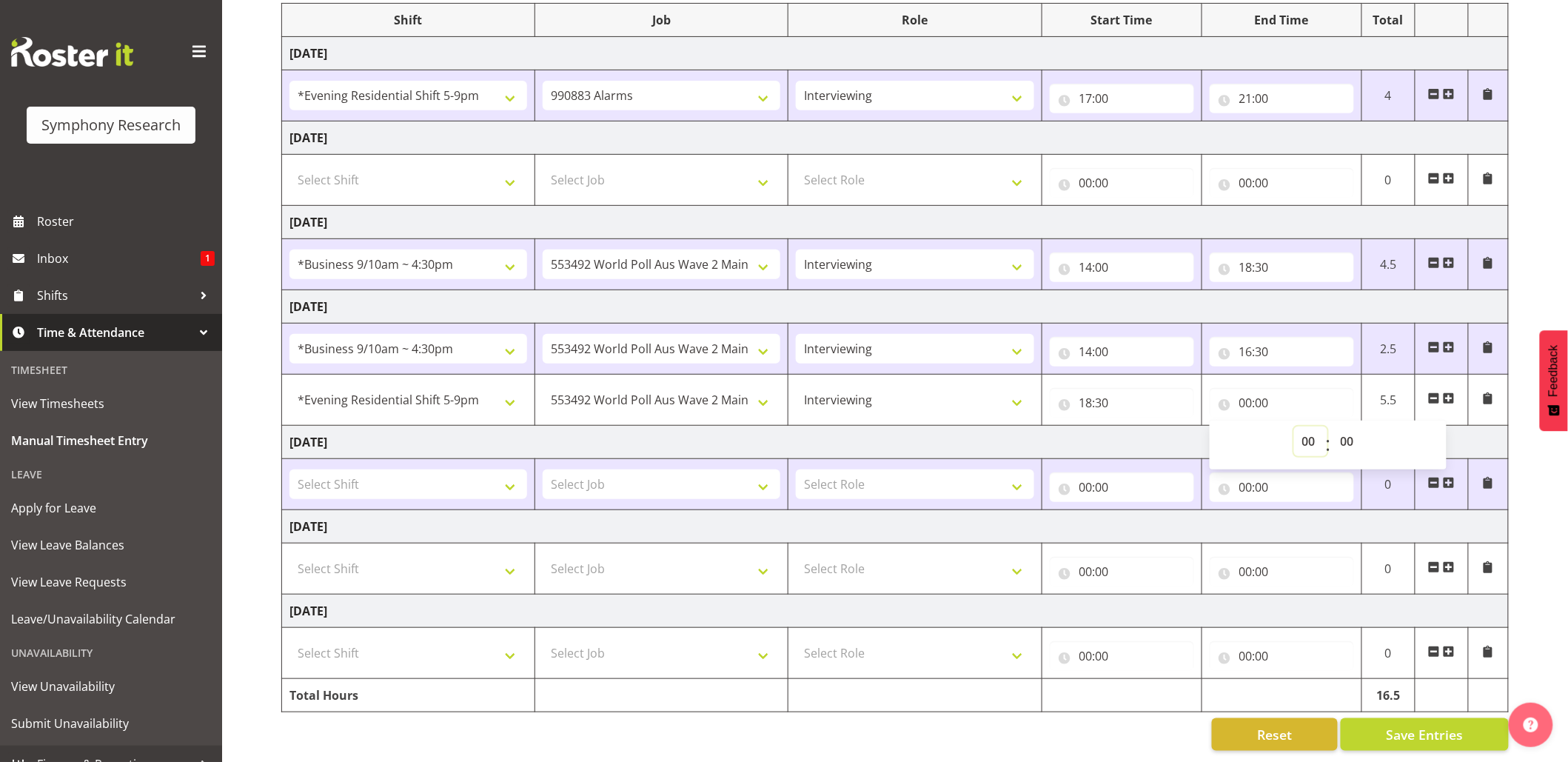
select select "22"
click at [1294, 427] on select "00 01 02 03 04 05 06 07 08 09 10 11 12 13 14 15 16 17 18 19 20 21 22 23" at bounding box center [1310, 441] width 33 height 30
type input "22:00"
click at [1263, 388] on input "22:00" at bounding box center [1281, 402] width 144 height 30
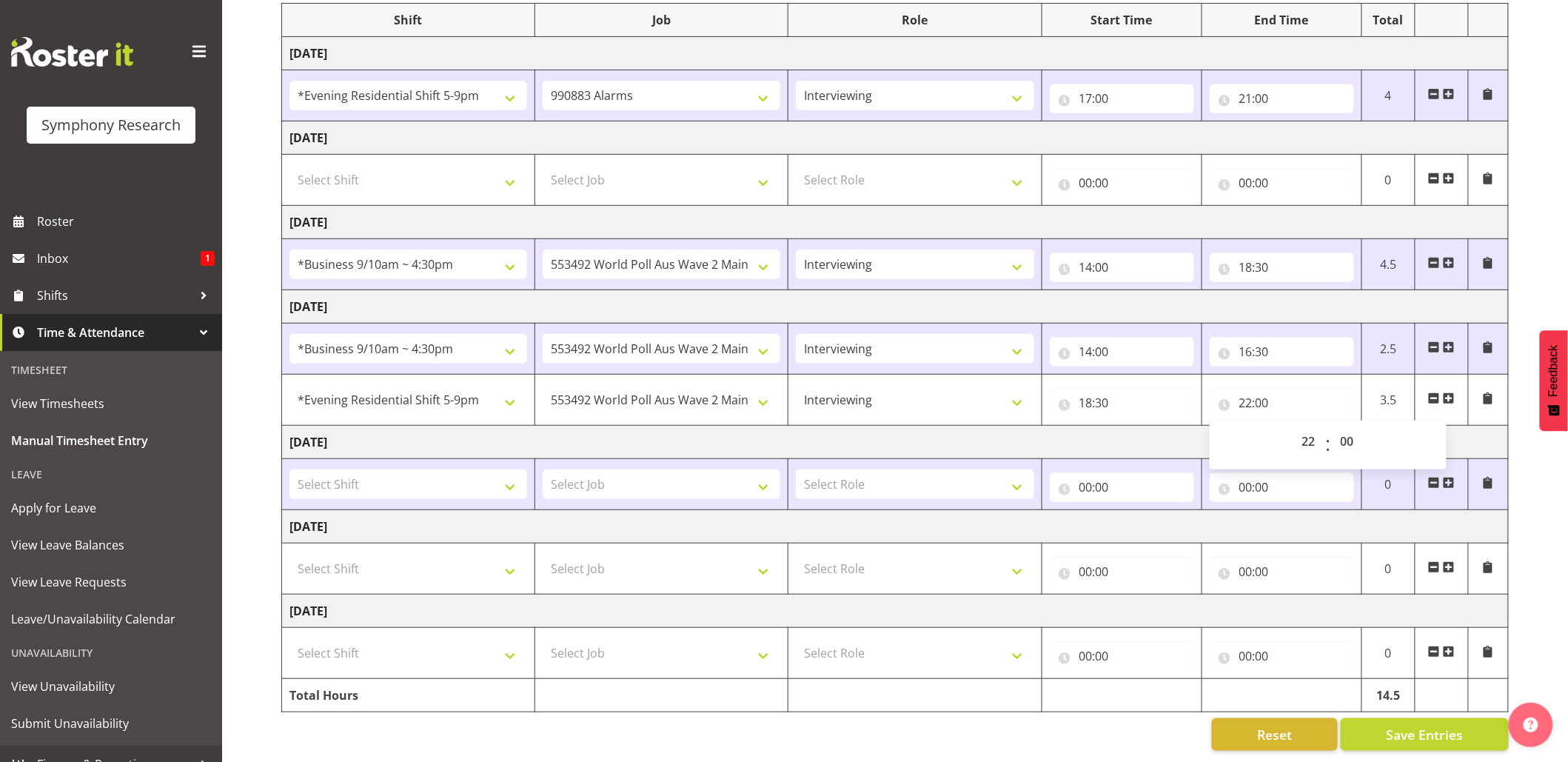
click at [1328, 428] on span ":" at bounding box center [1327, 445] width 5 height 37
click at [1339, 427] on select "00 01 02 03 04 05 06 07 08 09 10 11 12 13 14 15 16 17 18 19 20 21 22 23 24 25 2…" at bounding box center [1349, 441] width 33 height 30
select select "30"
click at [1333, 427] on select "00 01 02 03 04 05 06 07 08 09 10 11 12 13 14 15 16 17 18 19 20 21 22 23 24 25 2…" at bounding box center [1349, 441] width 33 height 30
type input "22:30"
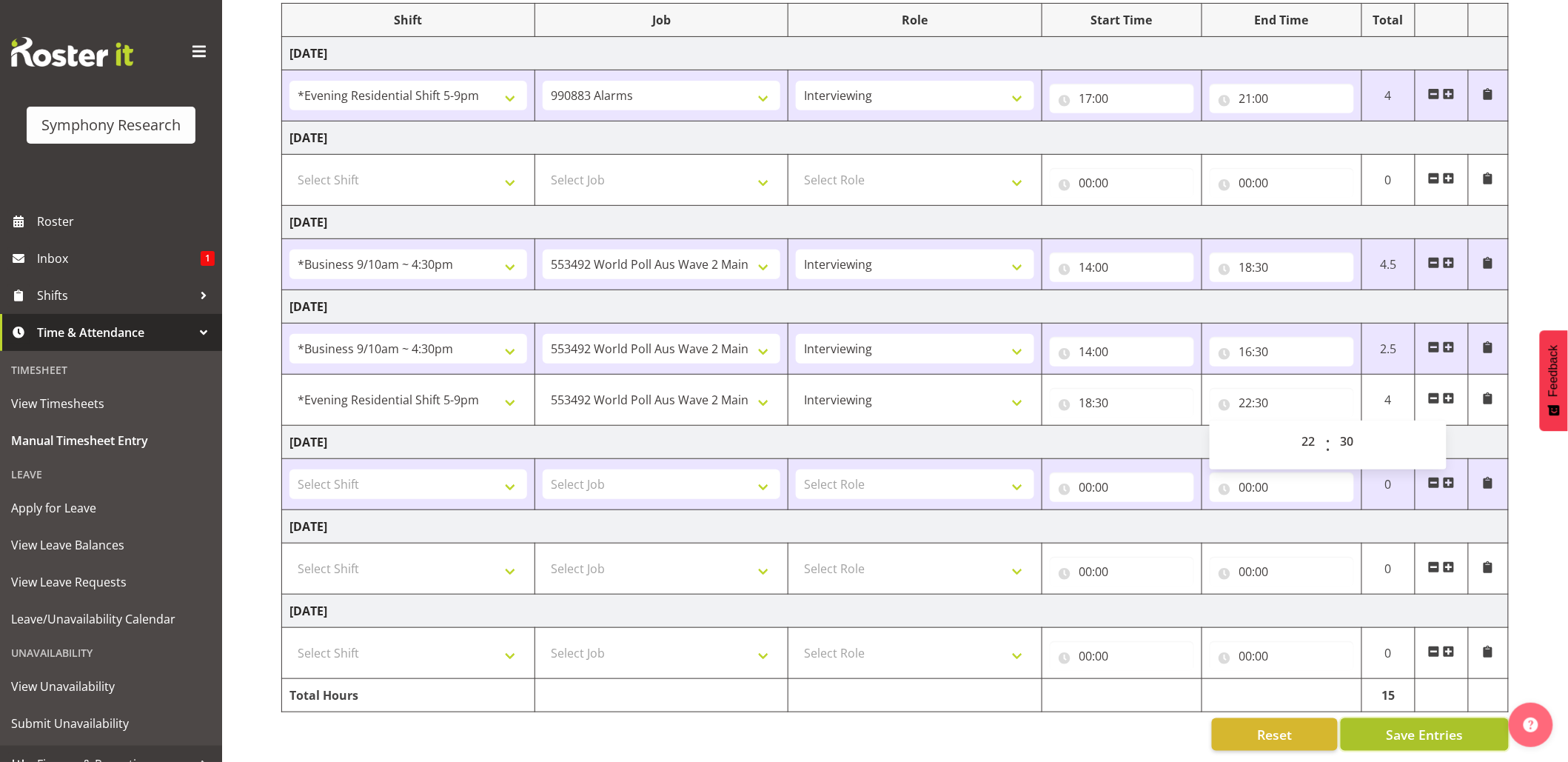
click at [1420, 725] on span "Save Entries" at bounding box center [1424, 734] width 77 height 19
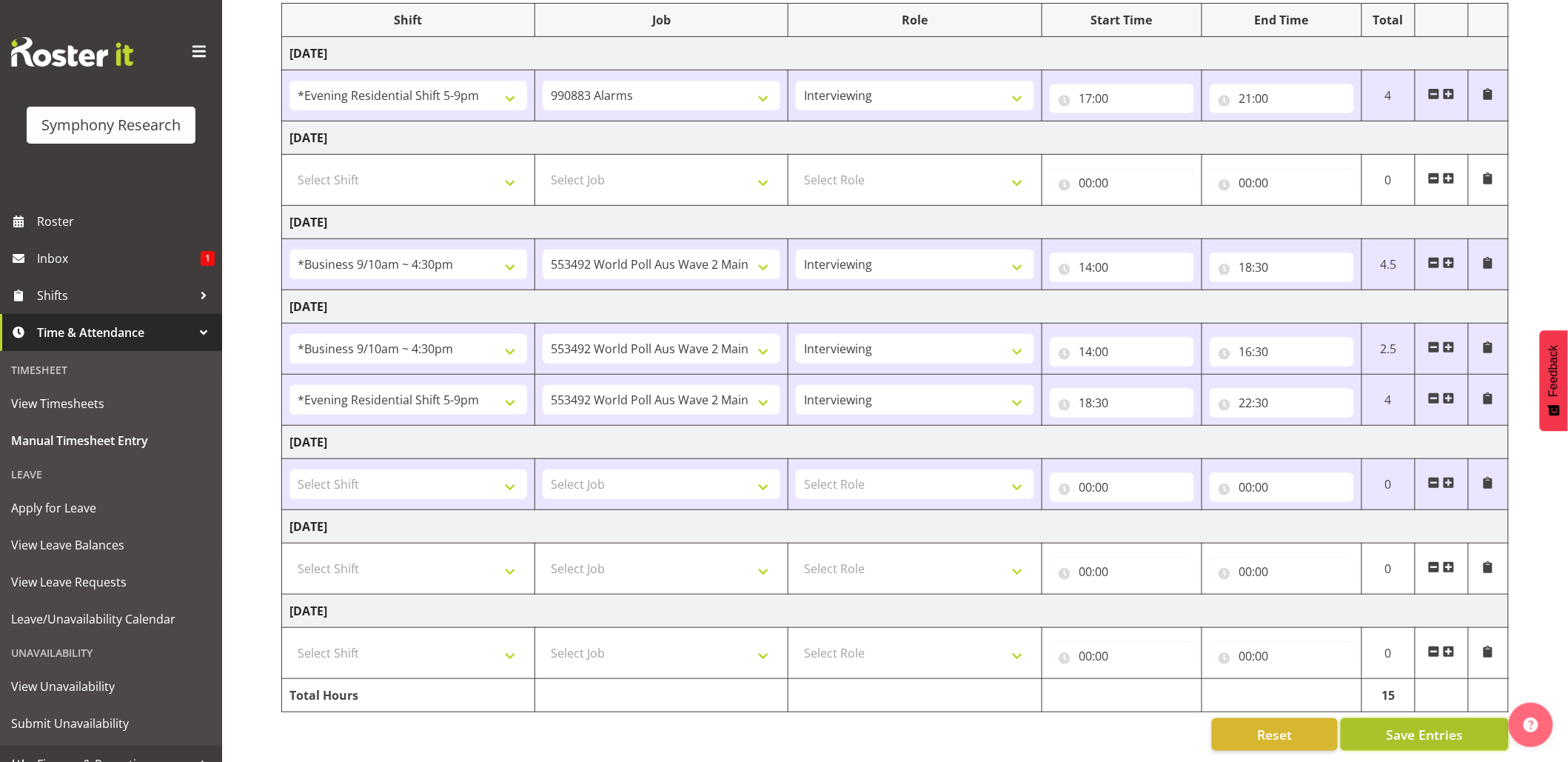
click at [1407, 725] on span "Save Entries" at bounding box center [1424, 734] width 77 height 19
click at [1407, 718] on div "Timesheet Entries Save" at bounding box center [1455, 713] width 142 height 18
click at [1400, 714] on div "Timesheet Entries Save" at bounding box center [1455, 713] width 142 height 18
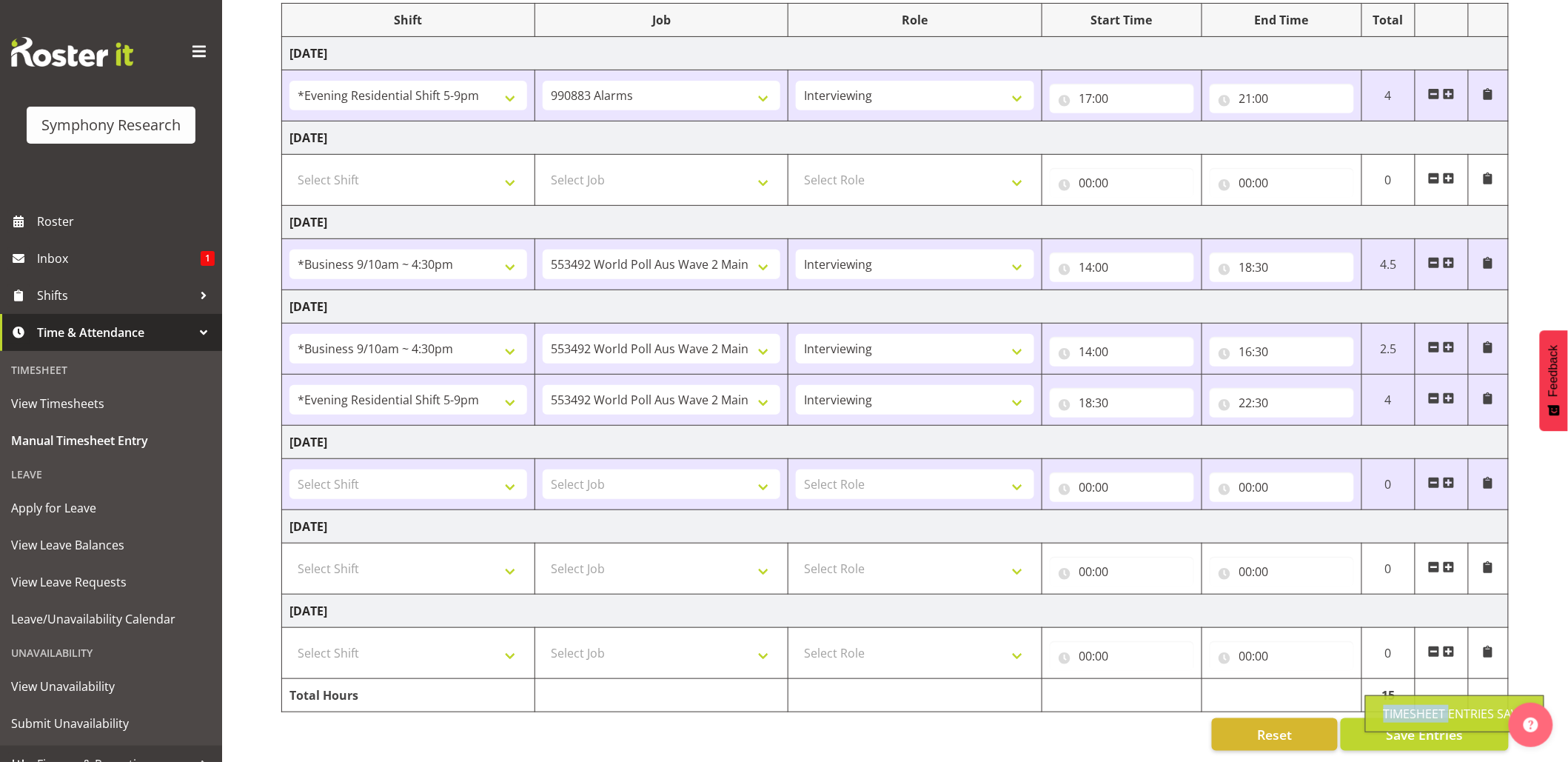
click at [1400, 714] on div "Timesheet Entries Save" at bounding box center [1455, 713] width 142 height 18
click at [1396, 725] on span "Save Entries" at bounding box center [1424, 734] width 77 height 19
click at [1396, 714] on div "Timesheet Entries Save" at bounding box center [1455, 713] width 142 height 18
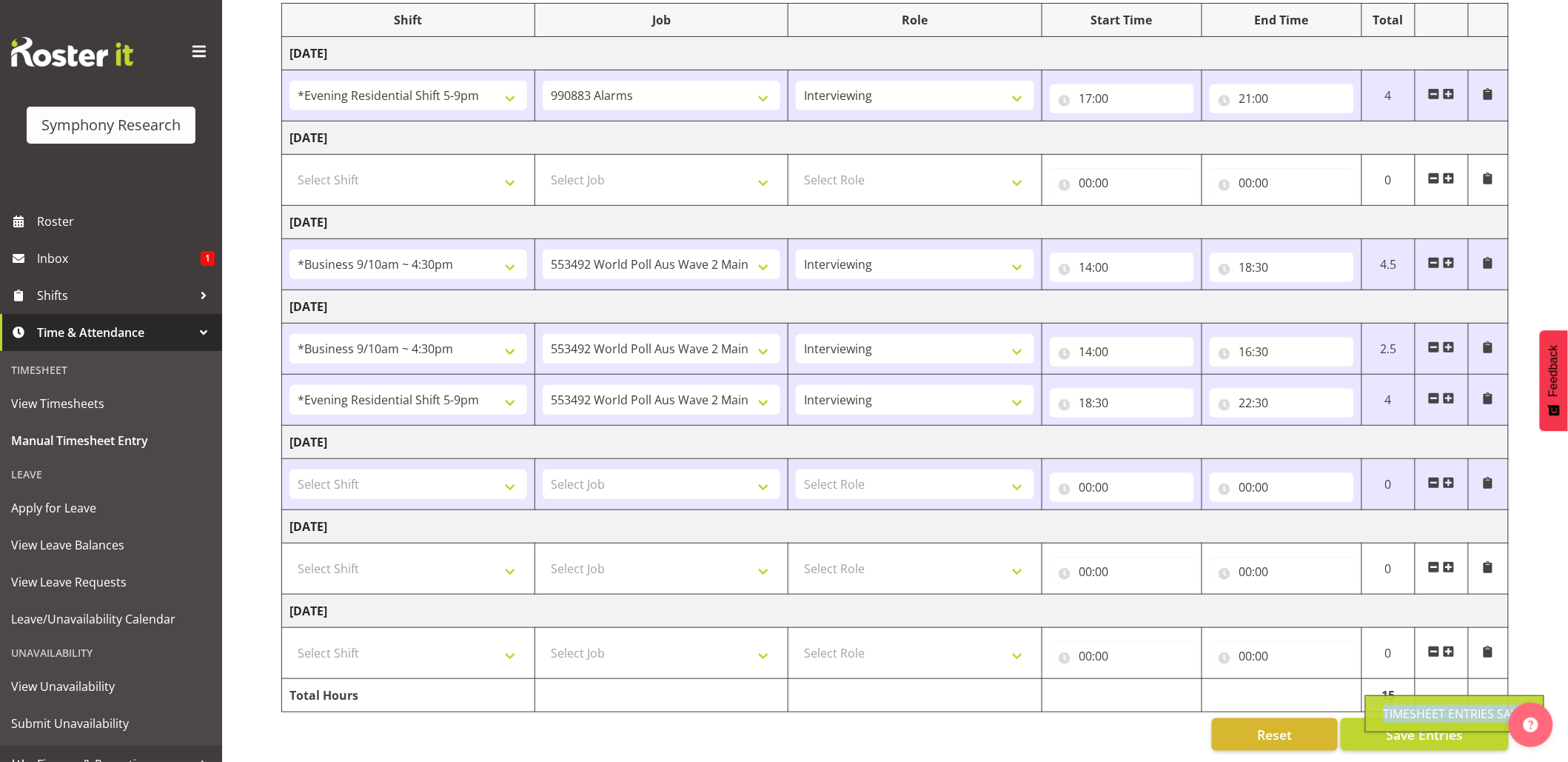
click at [1396, 712] on div "Timesheet Entries Save" at bounding box center [1455, 713] width 142 height 18
click at [1394, 712] on div "Timesheet Entries Save" at bounding box center [1455, 713] width 142 height 18
click at [1415, 718] on button "Save Entries" at bounding box center [1425, 735] width 168 height 33
click at [1419, 725] on span "Save Entries" at bounding box center [1424, 734] width 77 height 19
click at [1393, 725] on span "Save Entries" at bounding box center [1424, 734] width 77 height 19
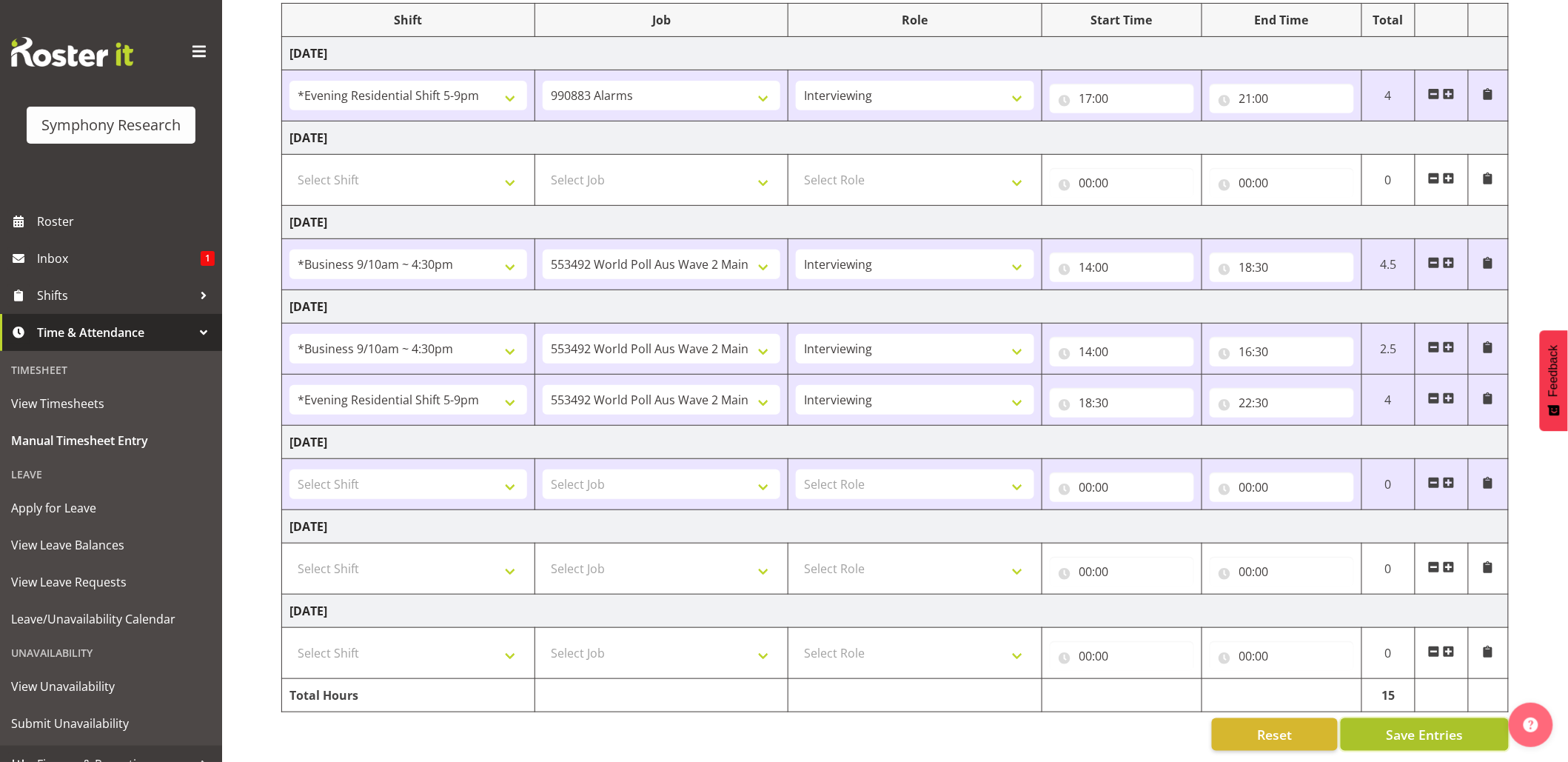
click at [1410, 718] on button "Save Entries" at bounding box center [1425, 735] width 168 height 33
click at [1431, 718] on button "Save Entries" at bounding box center [1425, 735] width 168 height 33
click at [1367, 718] on button "Save Entries" at bounding box center [1425, 735] width 168 height 33
